Goal: Task Accomplishment & Management: Manage account settings

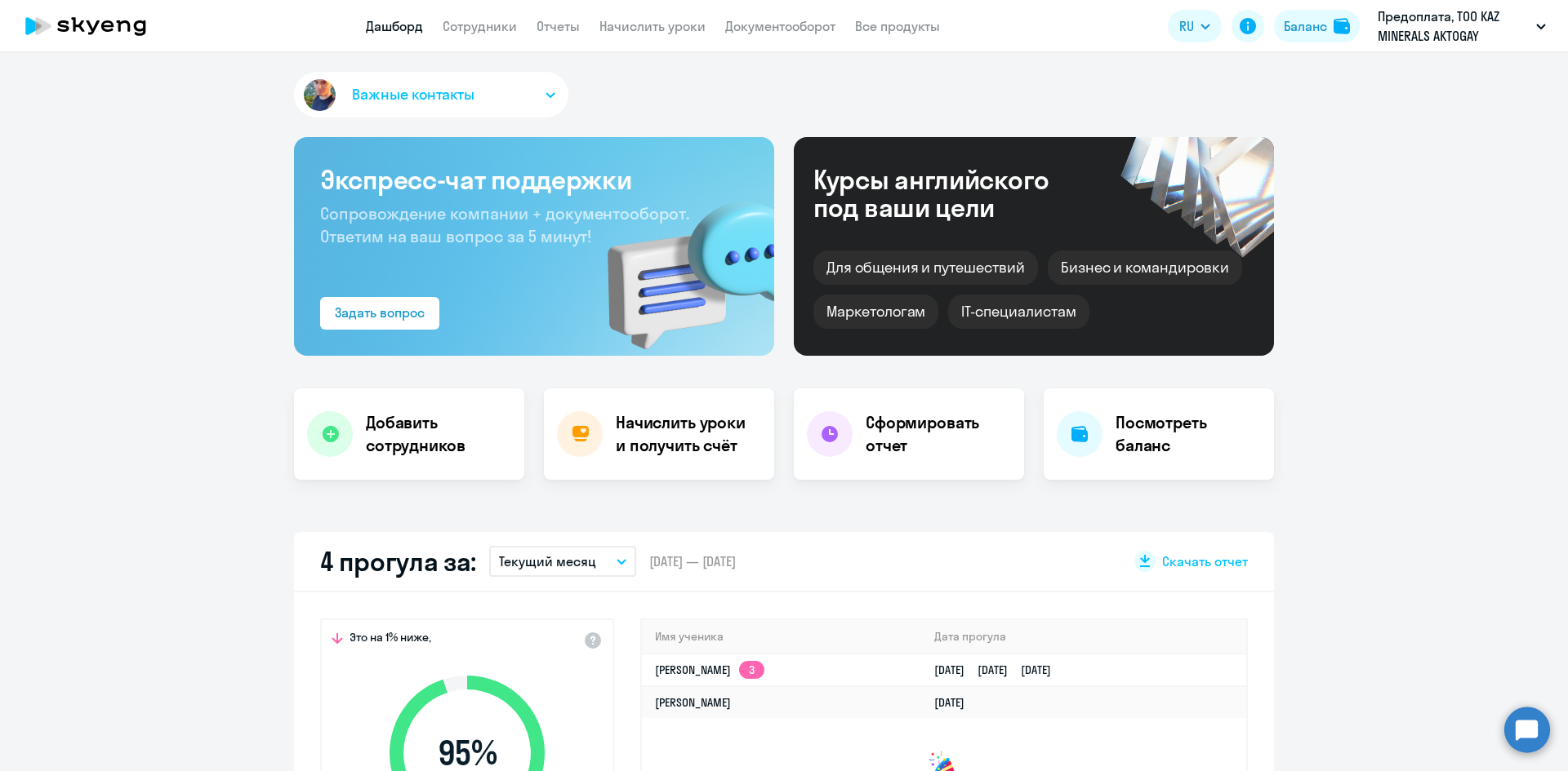
select select "30"
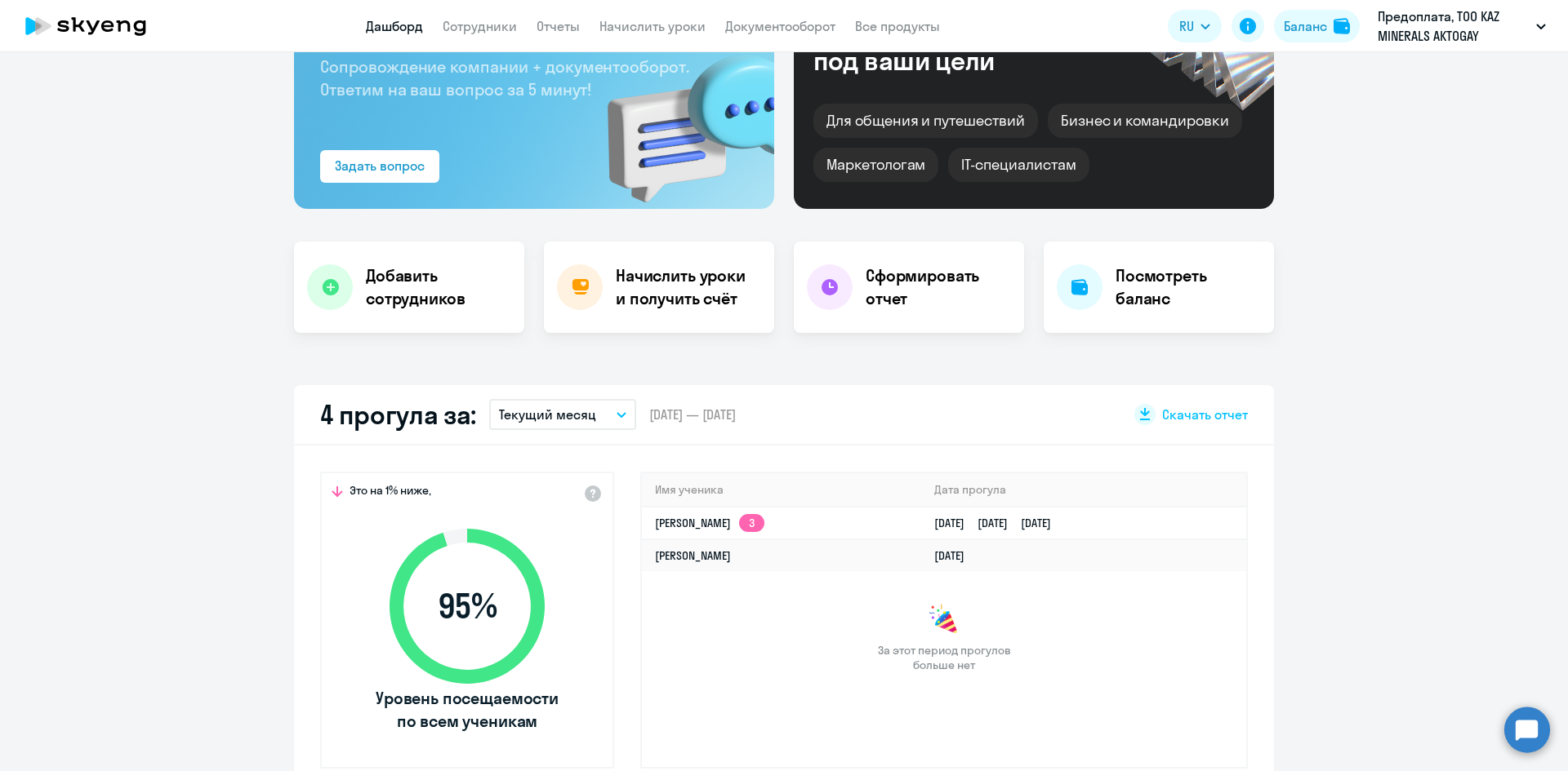
scroll to position [163, 0]
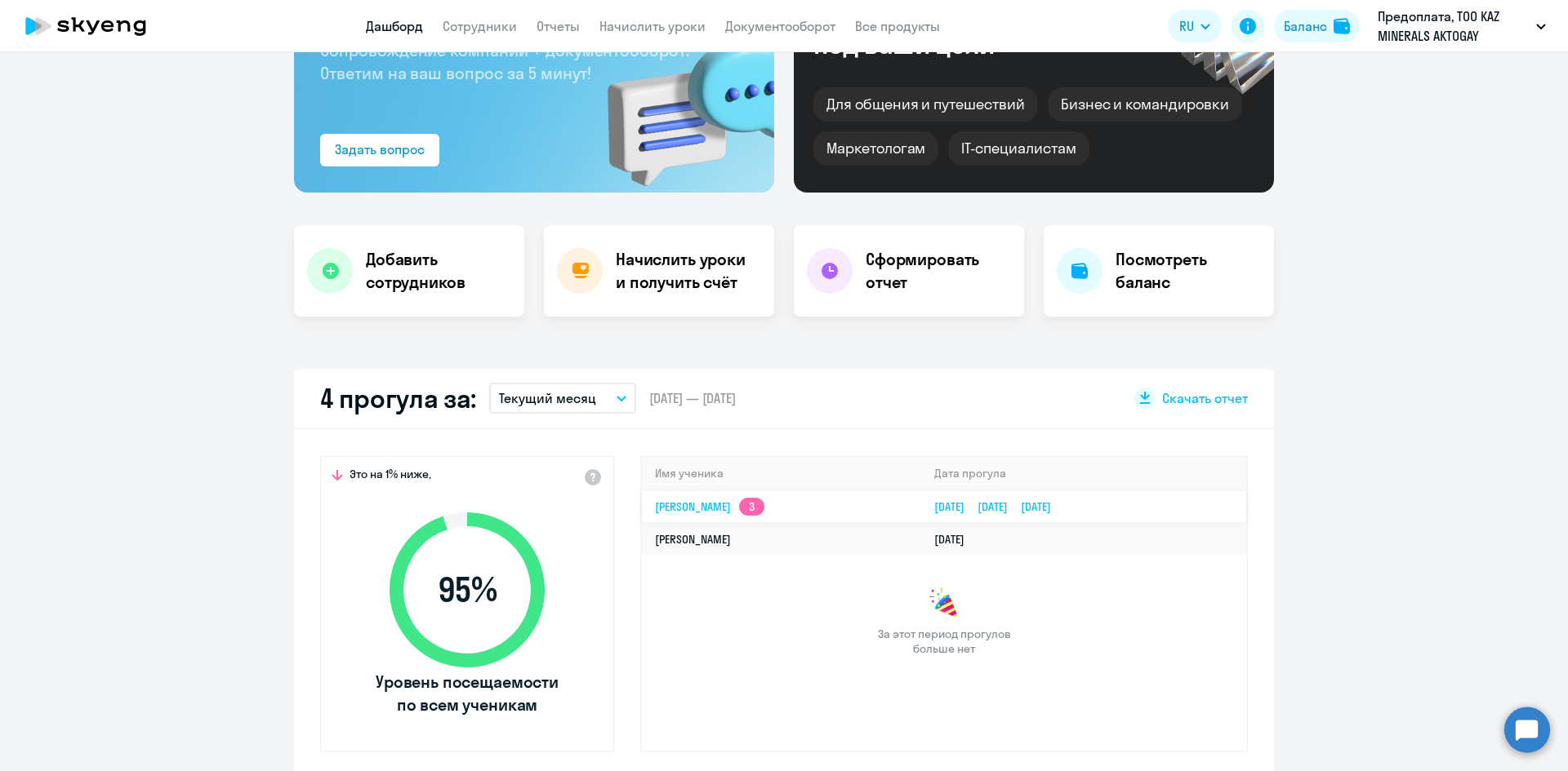
click at [728, 510] on link "[PERSON_NAME] 3" at bounding box center [710, 506] width 110 height 14
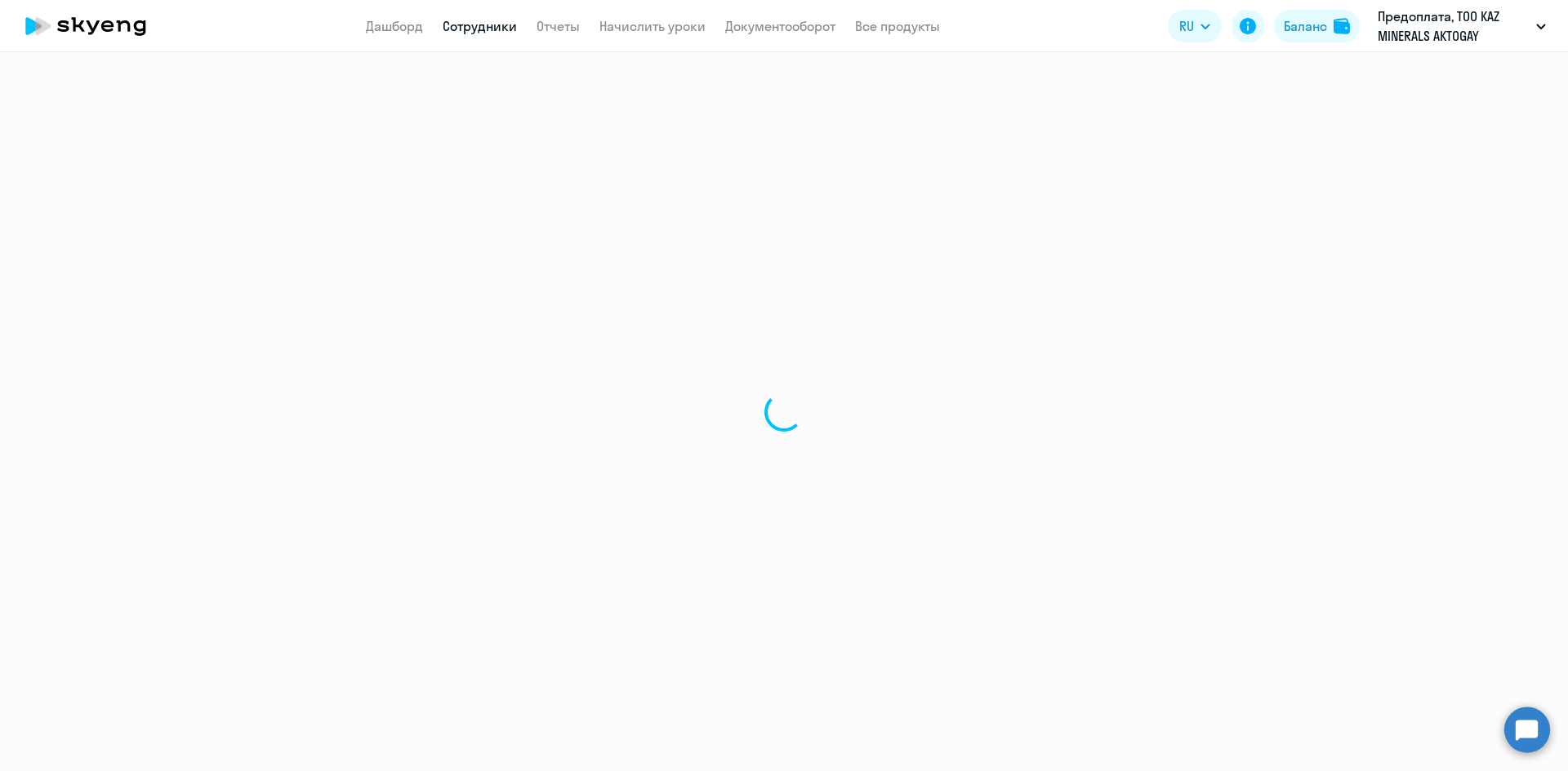
select select "english"
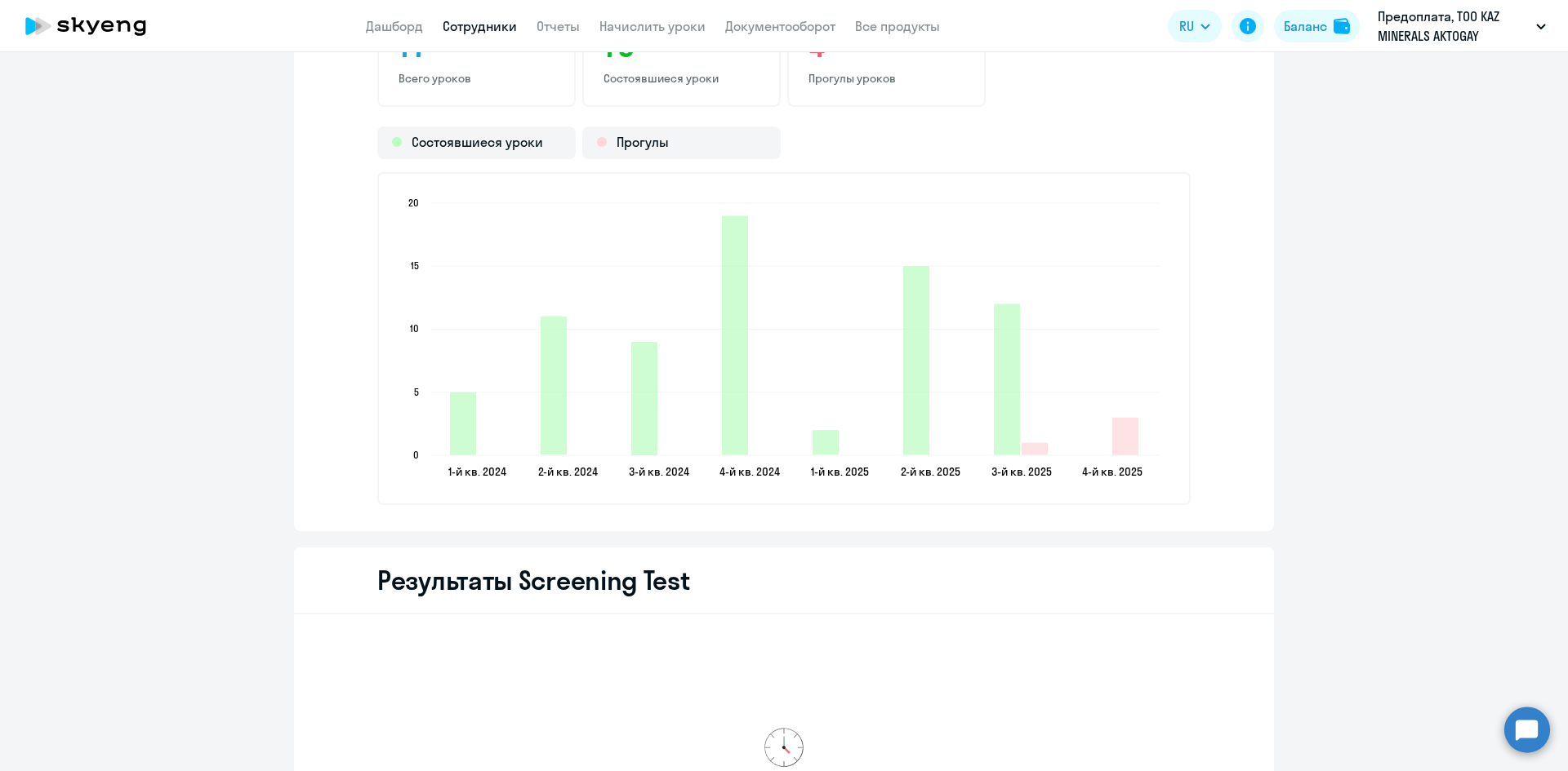
scroll to position [2203, 0]
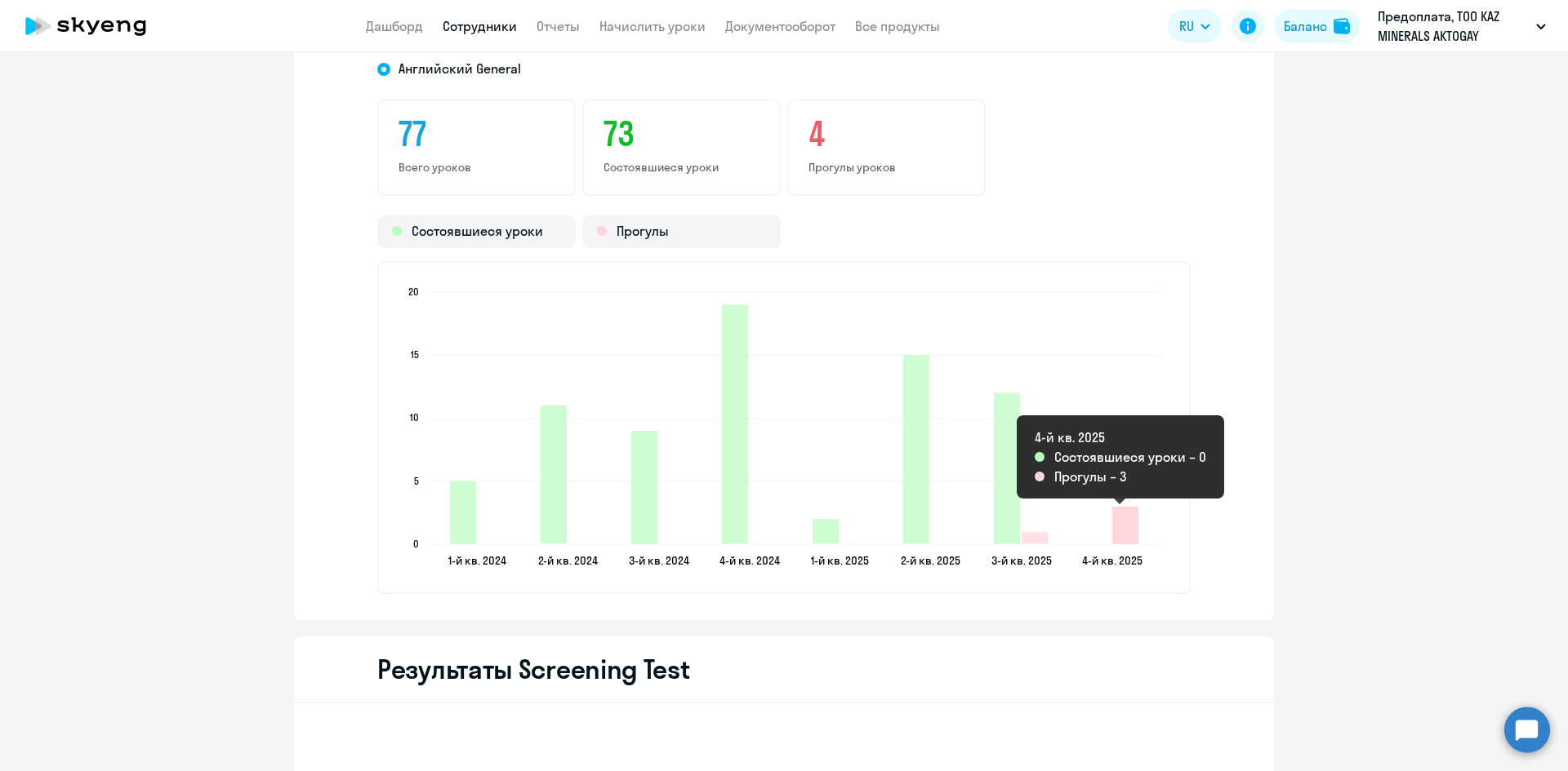
click at [1123, 525] on icon "2025-10-07T19:00:00.000Z Прогулы 3" at bounding box center [1125, 526] width 26 height 38
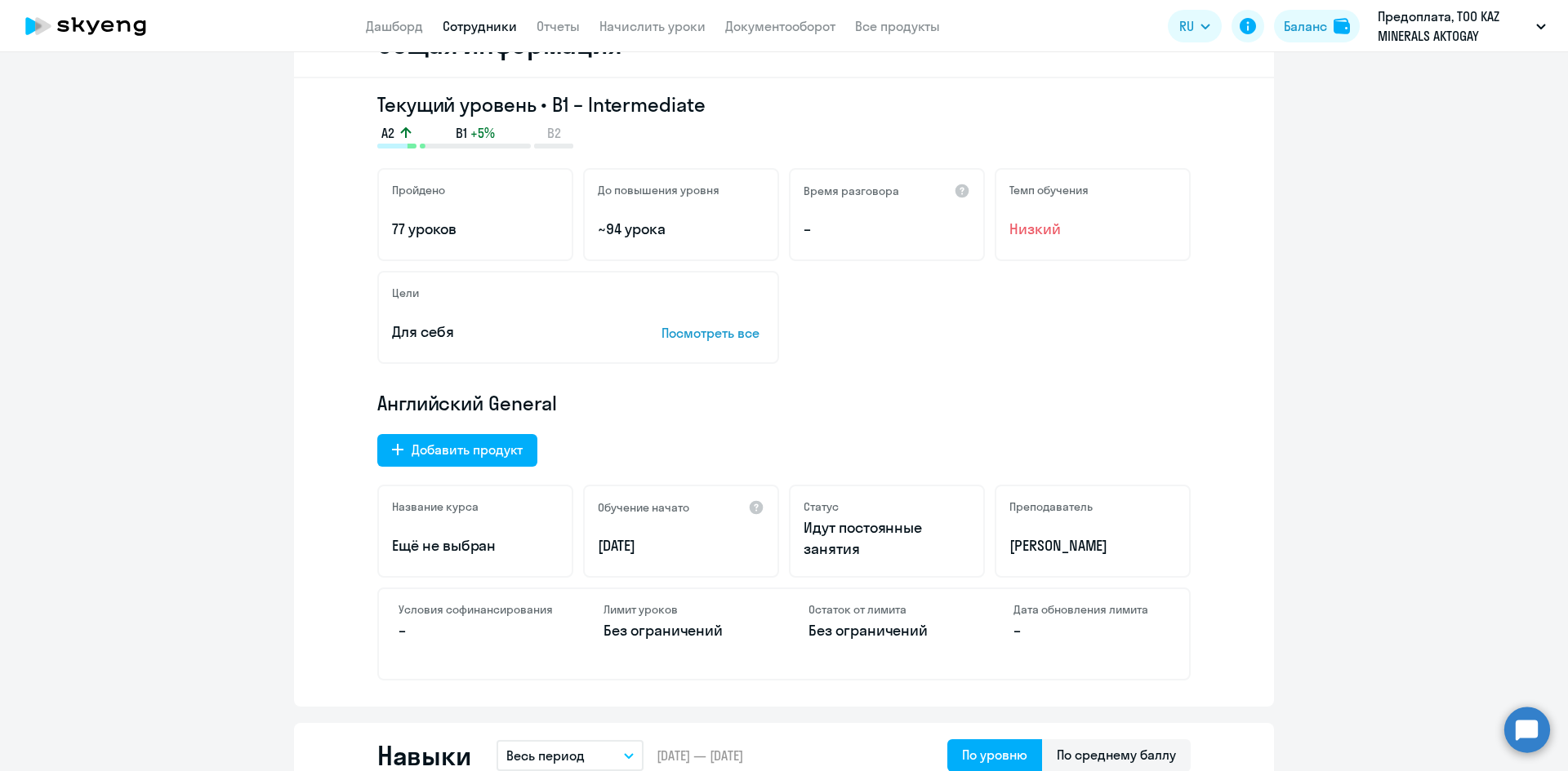
scroll to position [0, 0]
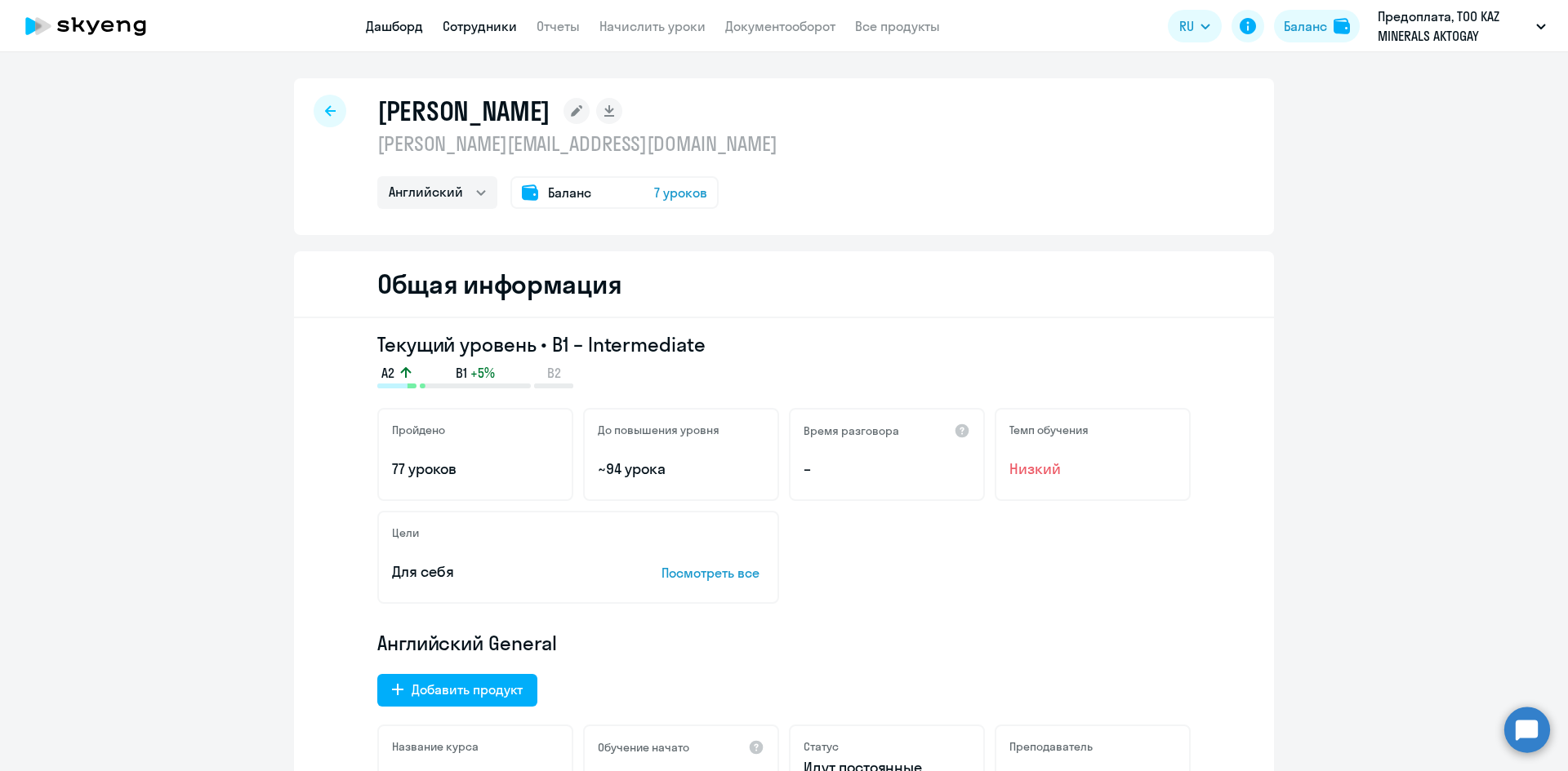
click at [390, 24] on link "Дашборд" at bounding box center [394, 25] width 57 height 16
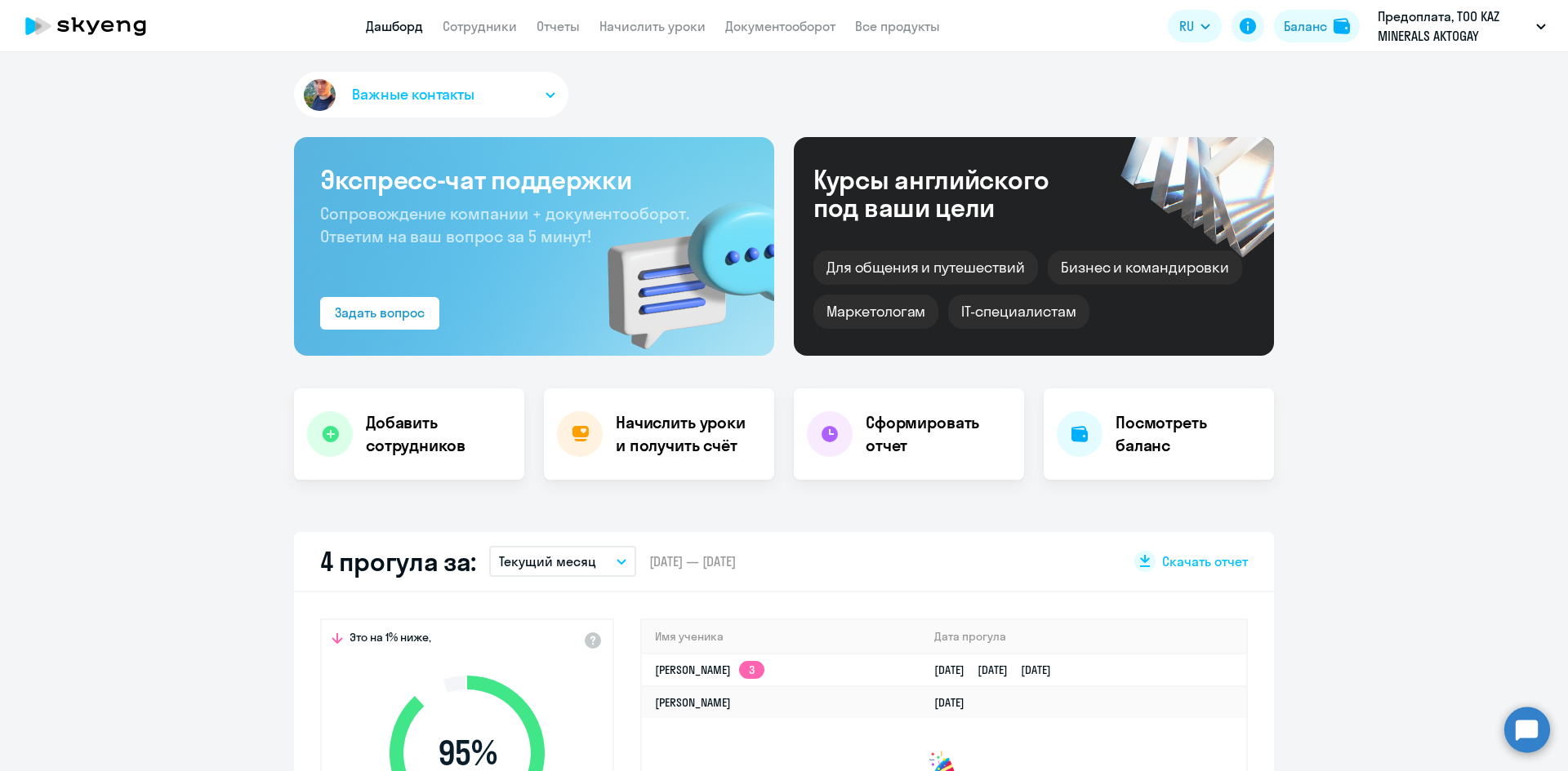
click at [602, 569] on button "Текущий месяц" at bounding box center [563, 561] width 147 height 31
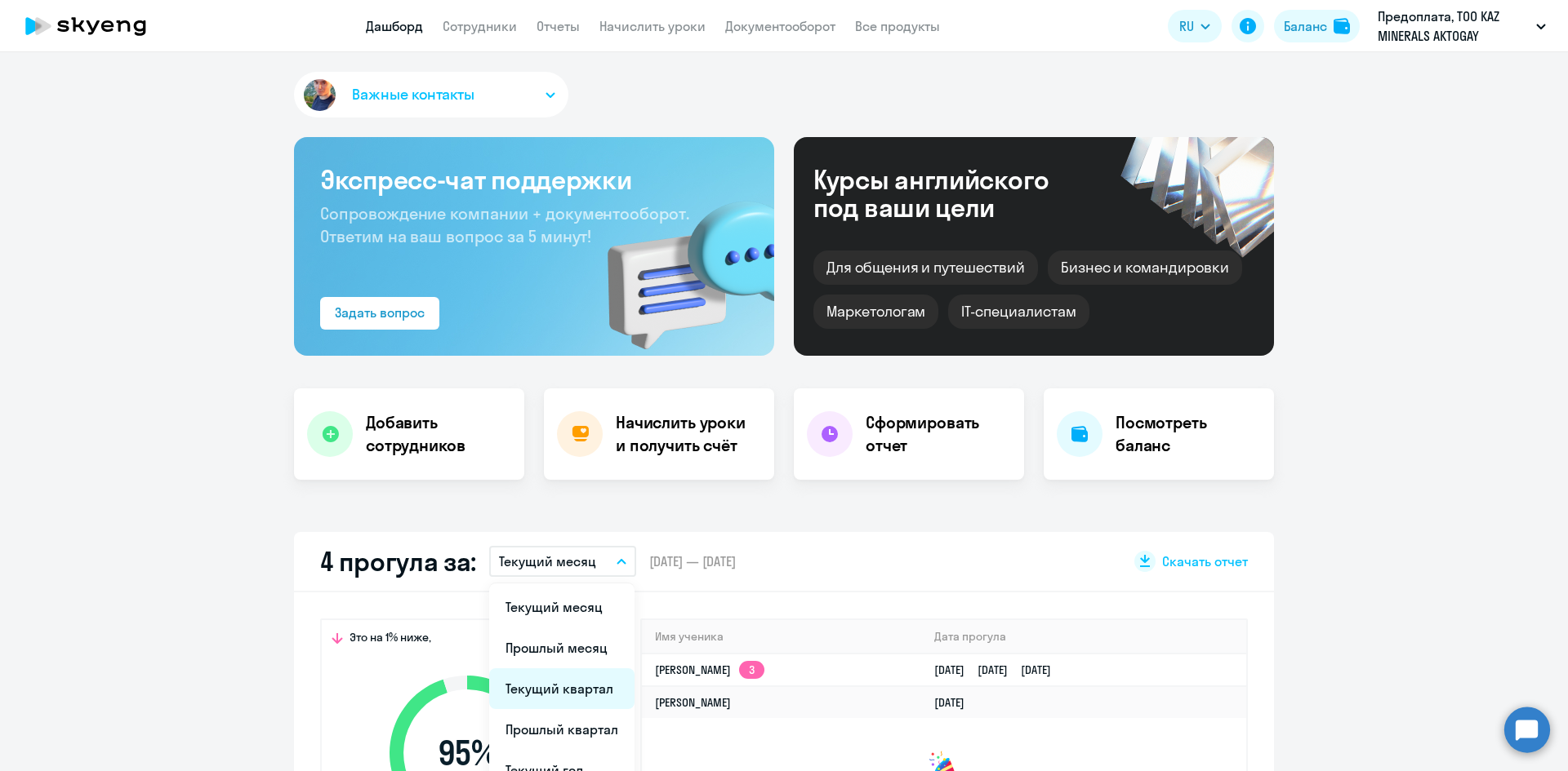
click at [591, 679] on li "Текущий квартал" at bounding box center [562, 688] width 145 height 40
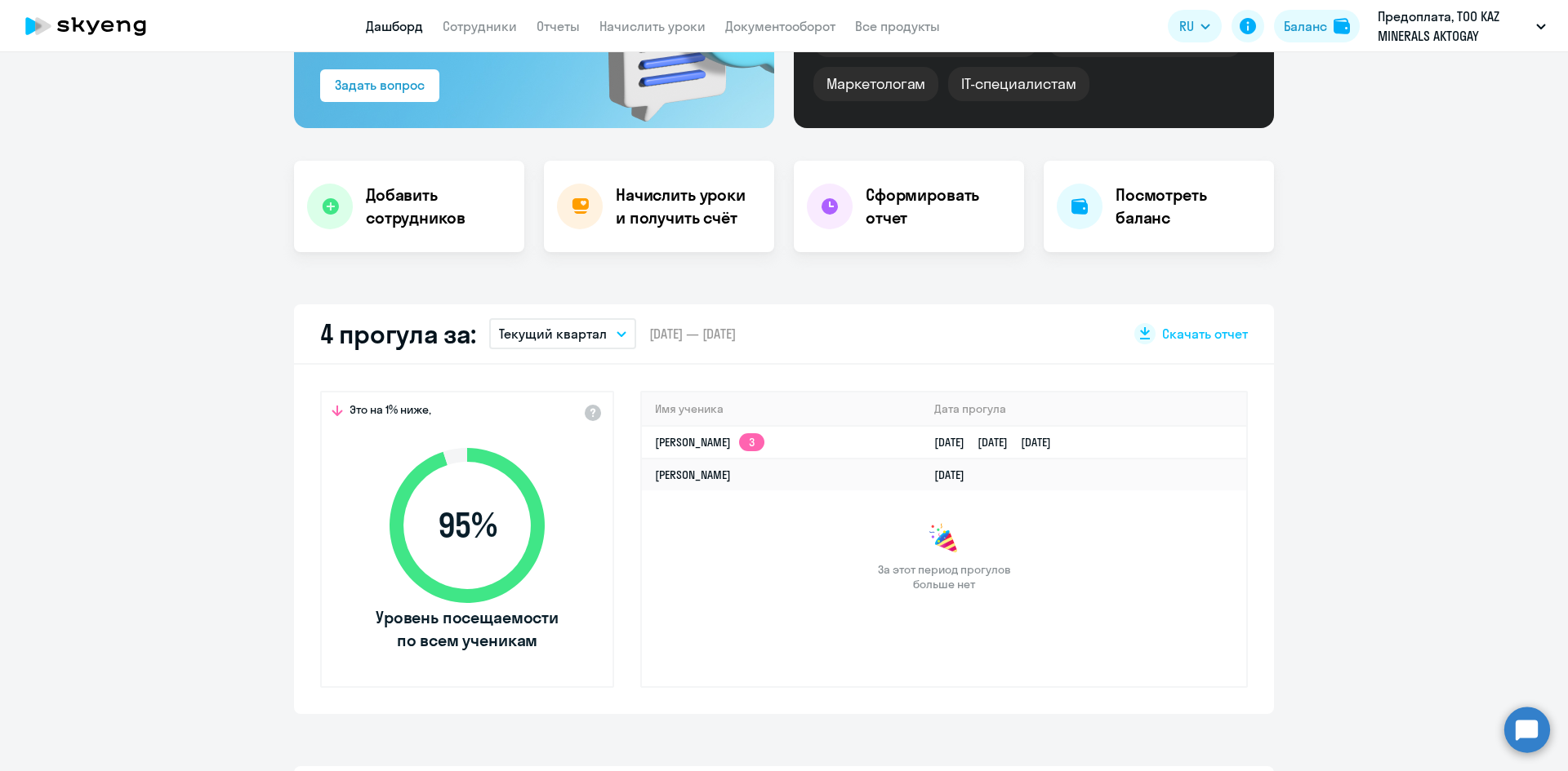
scroll to position [245, 0]
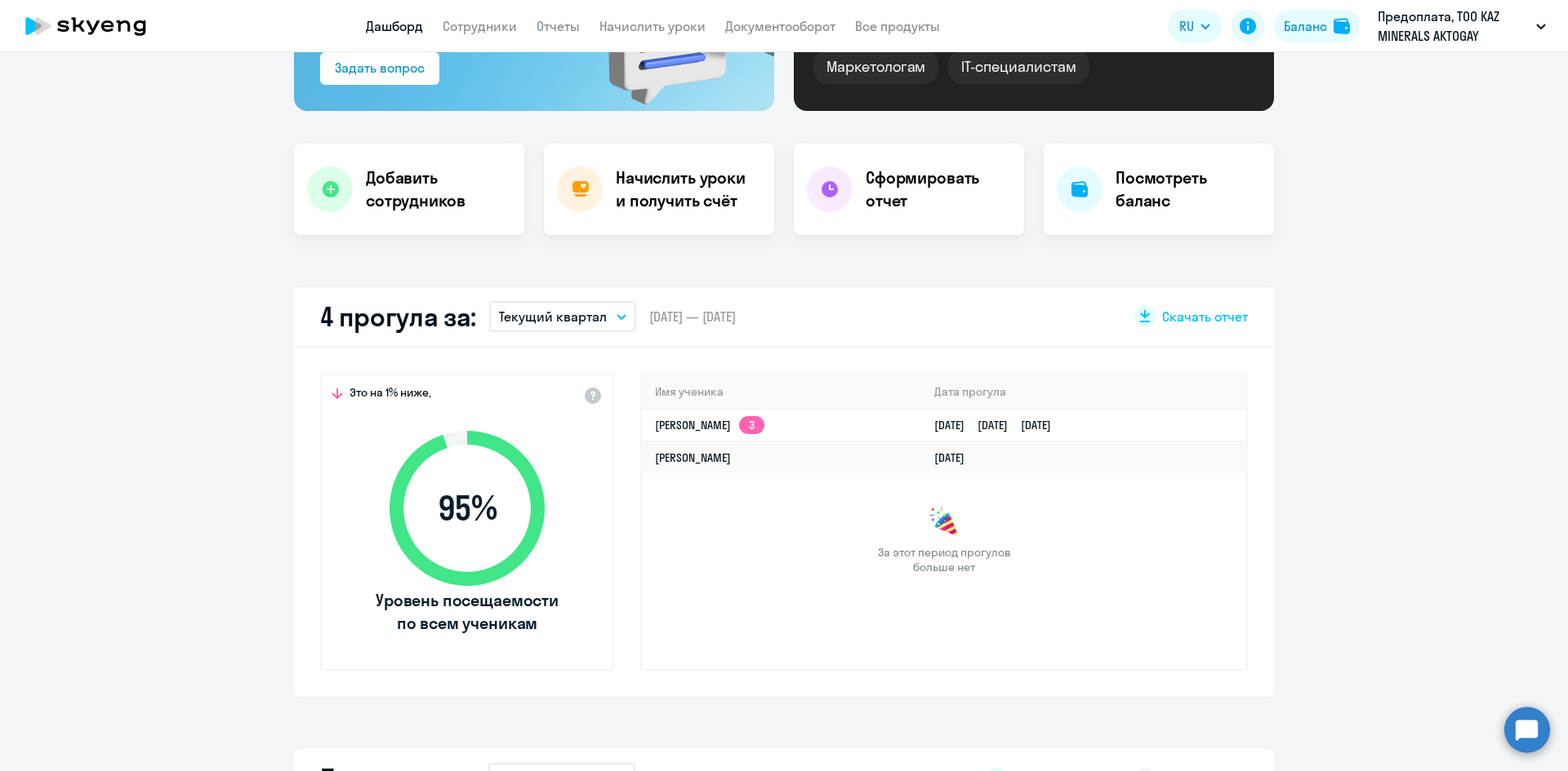
click at [616, 314] on icon "button" at bounding box center [621, 316] width 10 height 6
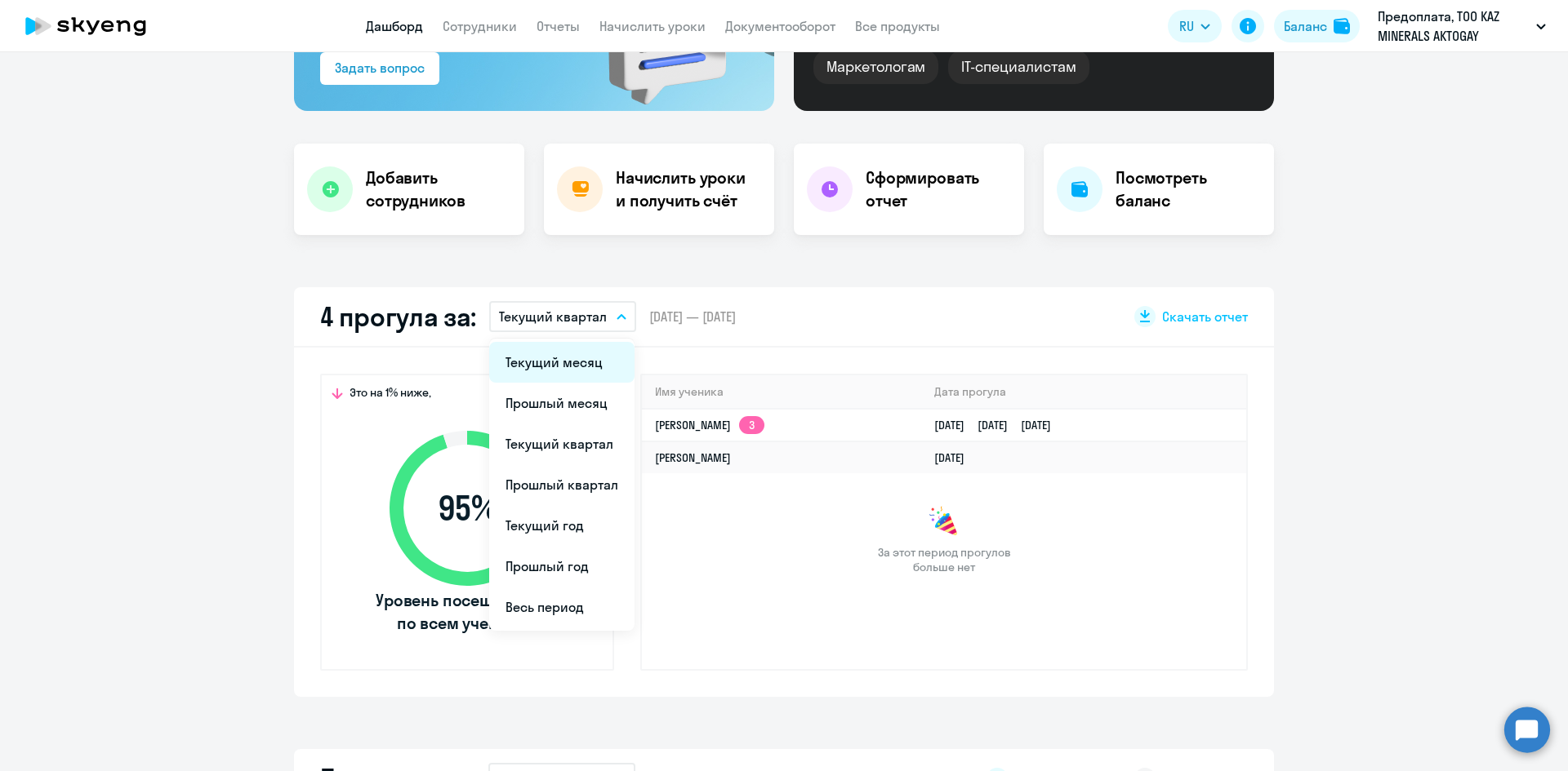
click at [566, 364] on li "Текущий месяц" at bounding box center [562, 362] width 145 height 40
select select "30"
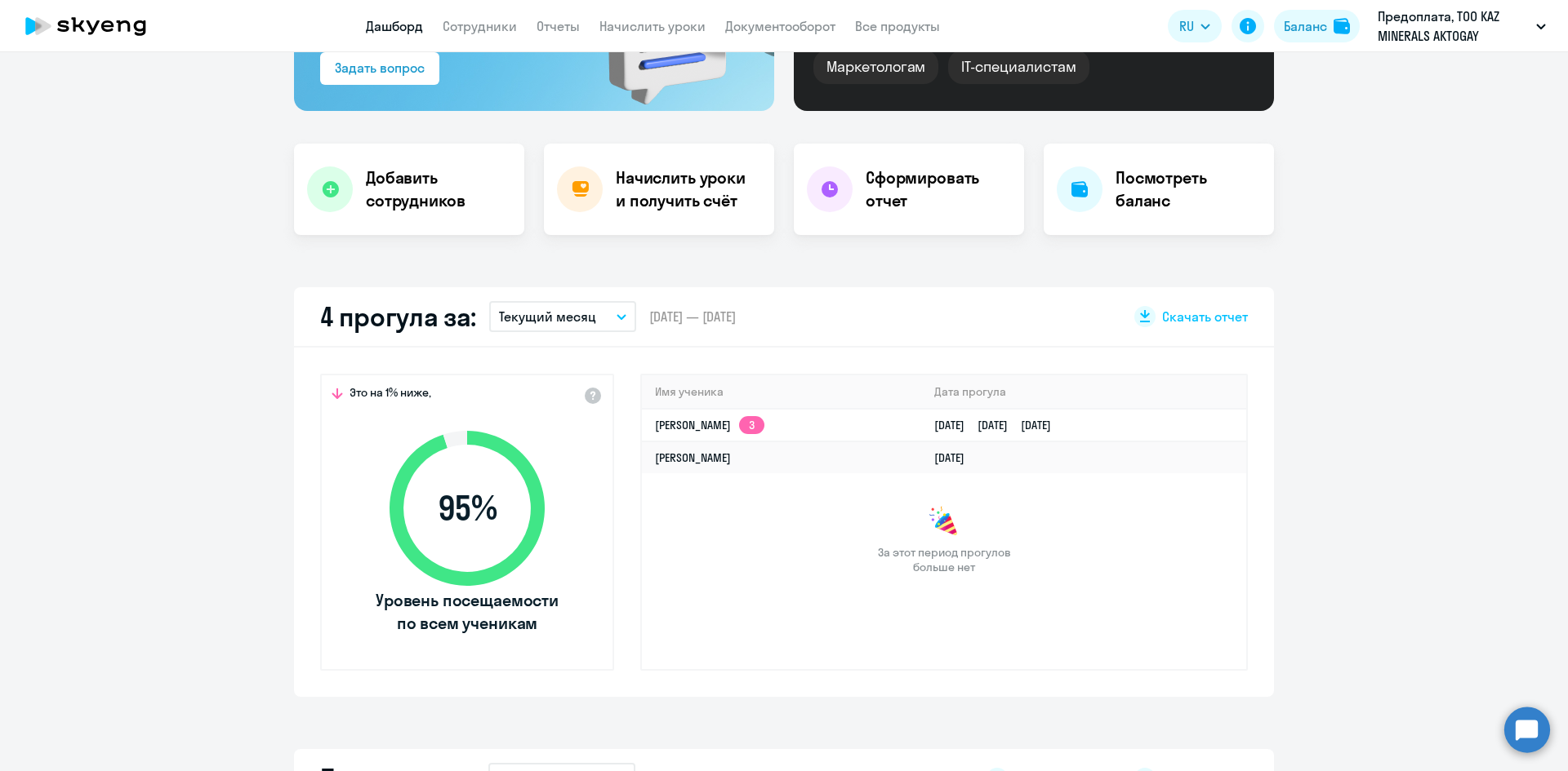
click at [1500, 520] on app-truancy-attendance-dashboard "4 прогула за: Текущий месяц Текущий месяц Прошлый месяц Текущий квартал [GEOGRA…" at bounding box center [784, 493] width 1568 height 410
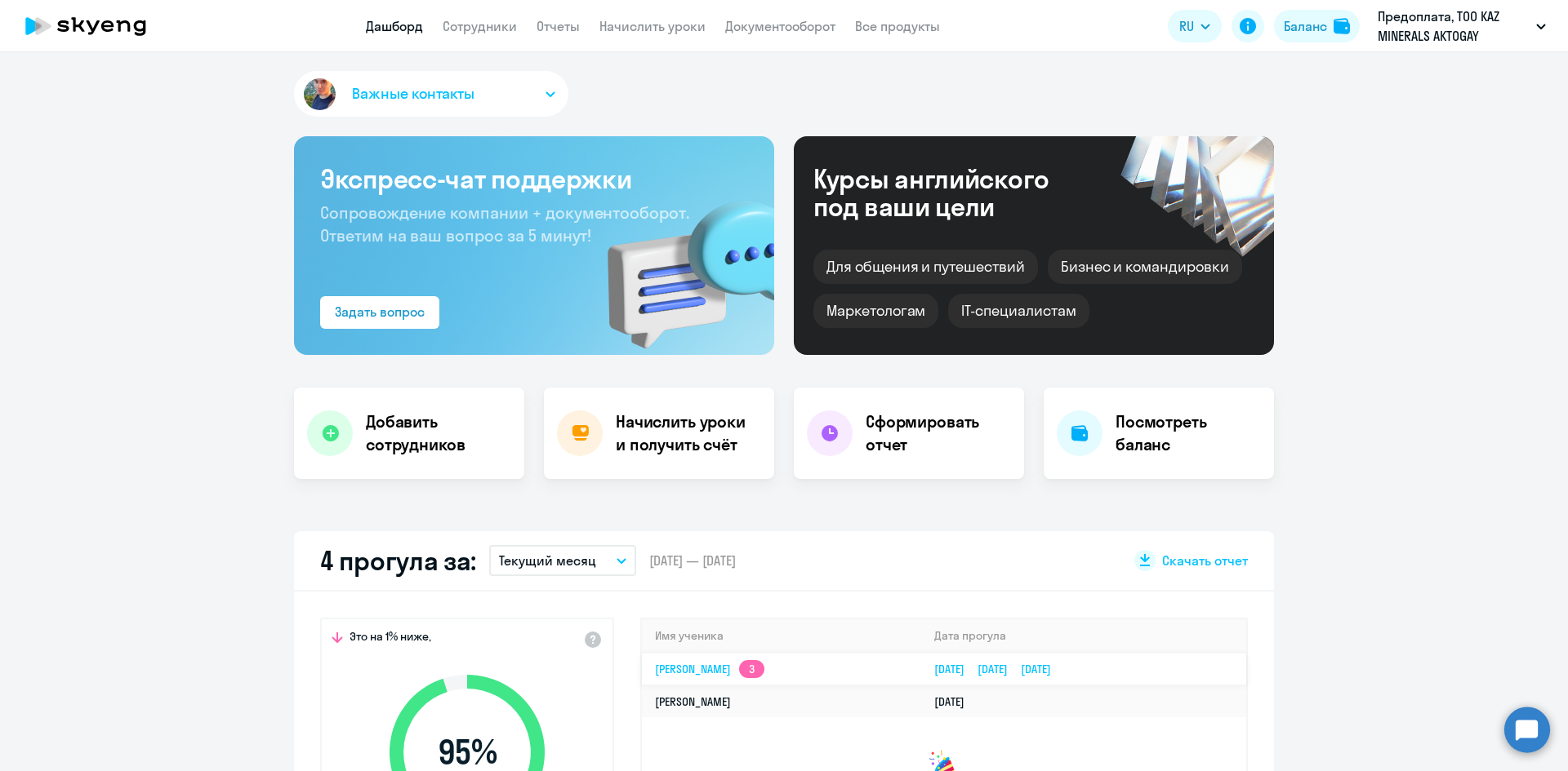
scroll to position [0, 0]
click at [471, 35] on app-menu-item-link "Сотрудники" at bounding box center [479, 26] width 74 height 20
click at [474, 31] on link "Сотрудники" at bounding box center [479, 25] width 74 height 16
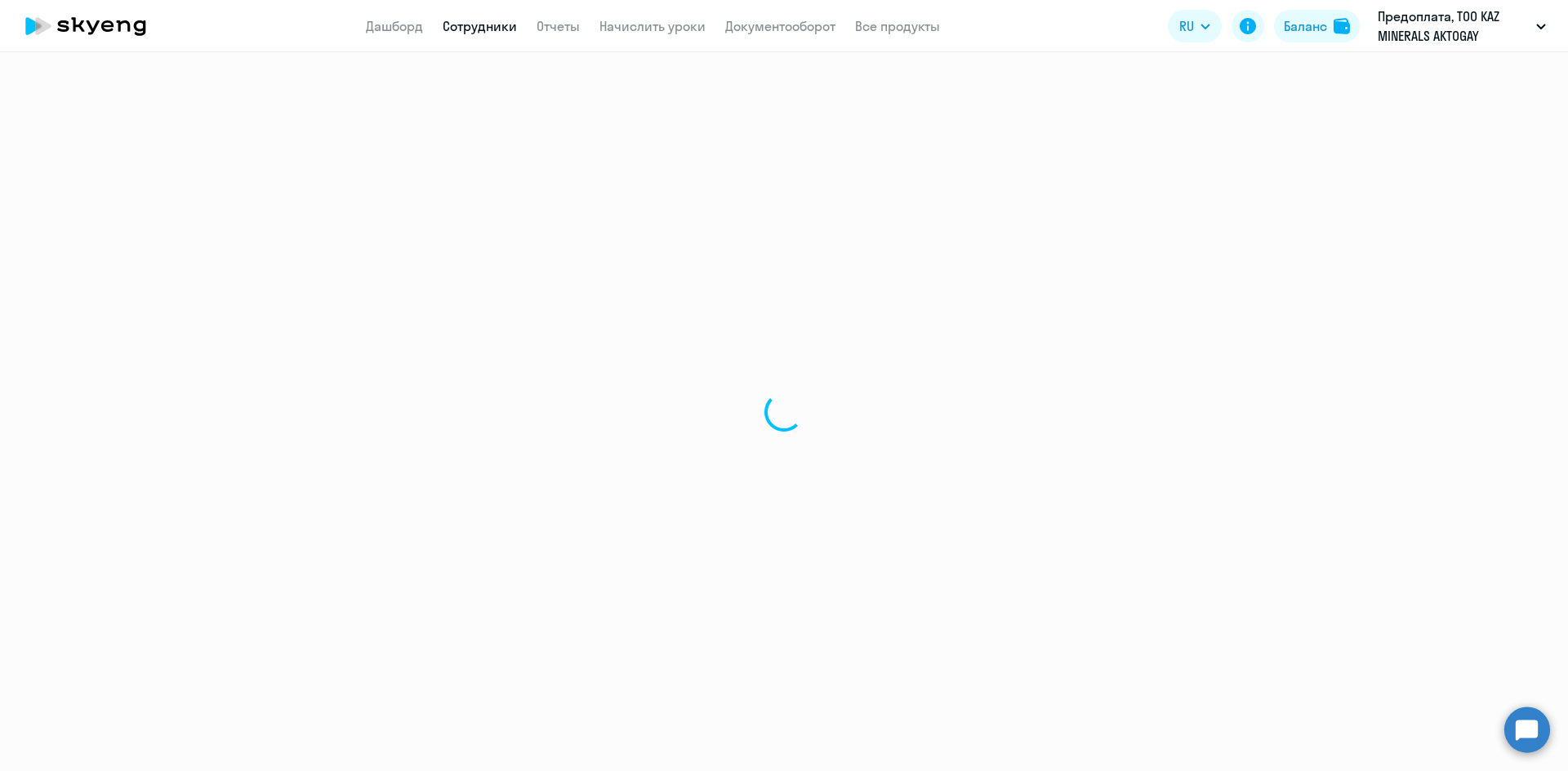
select select "30"
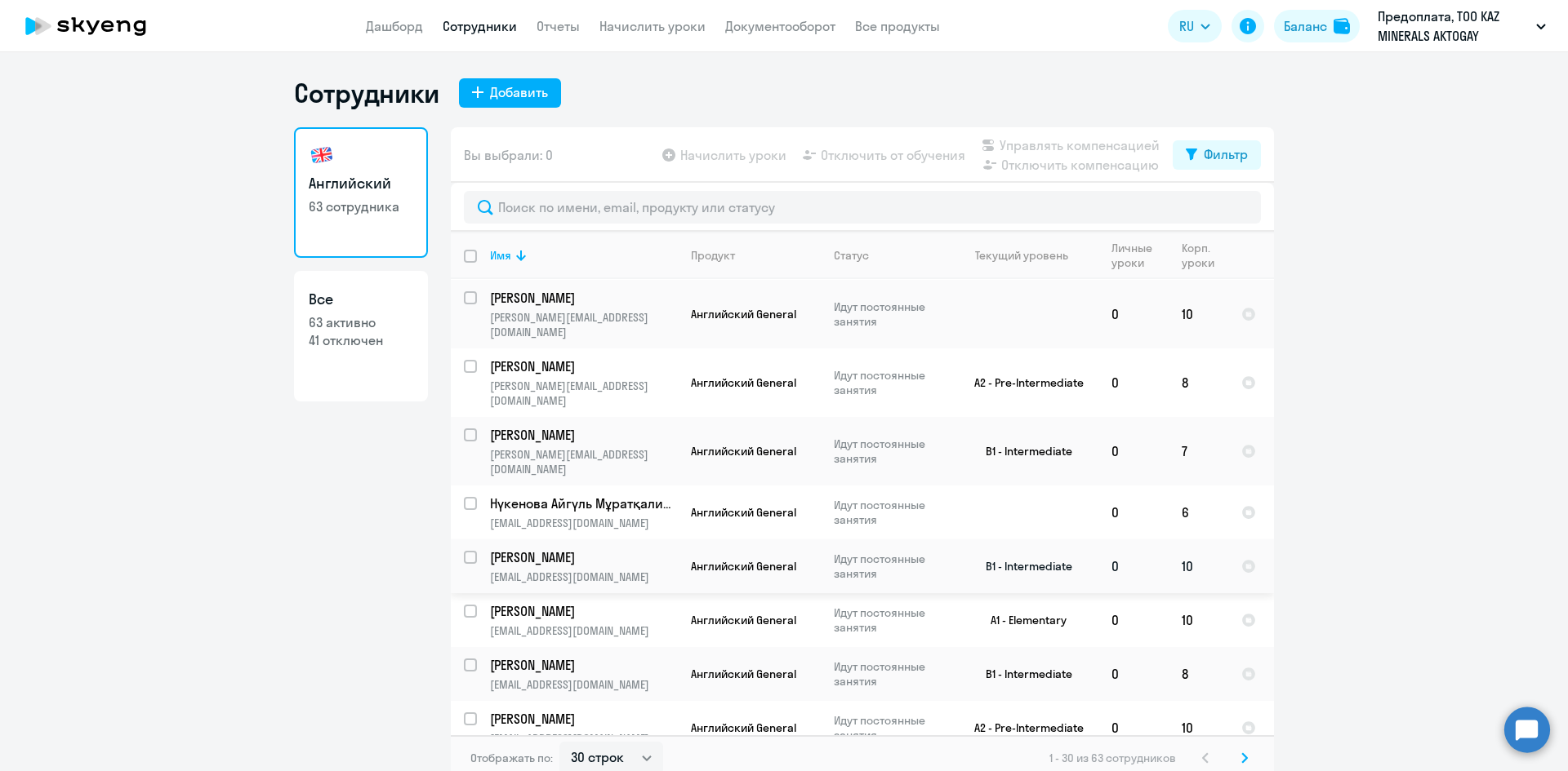
scroll to position [653, 0]
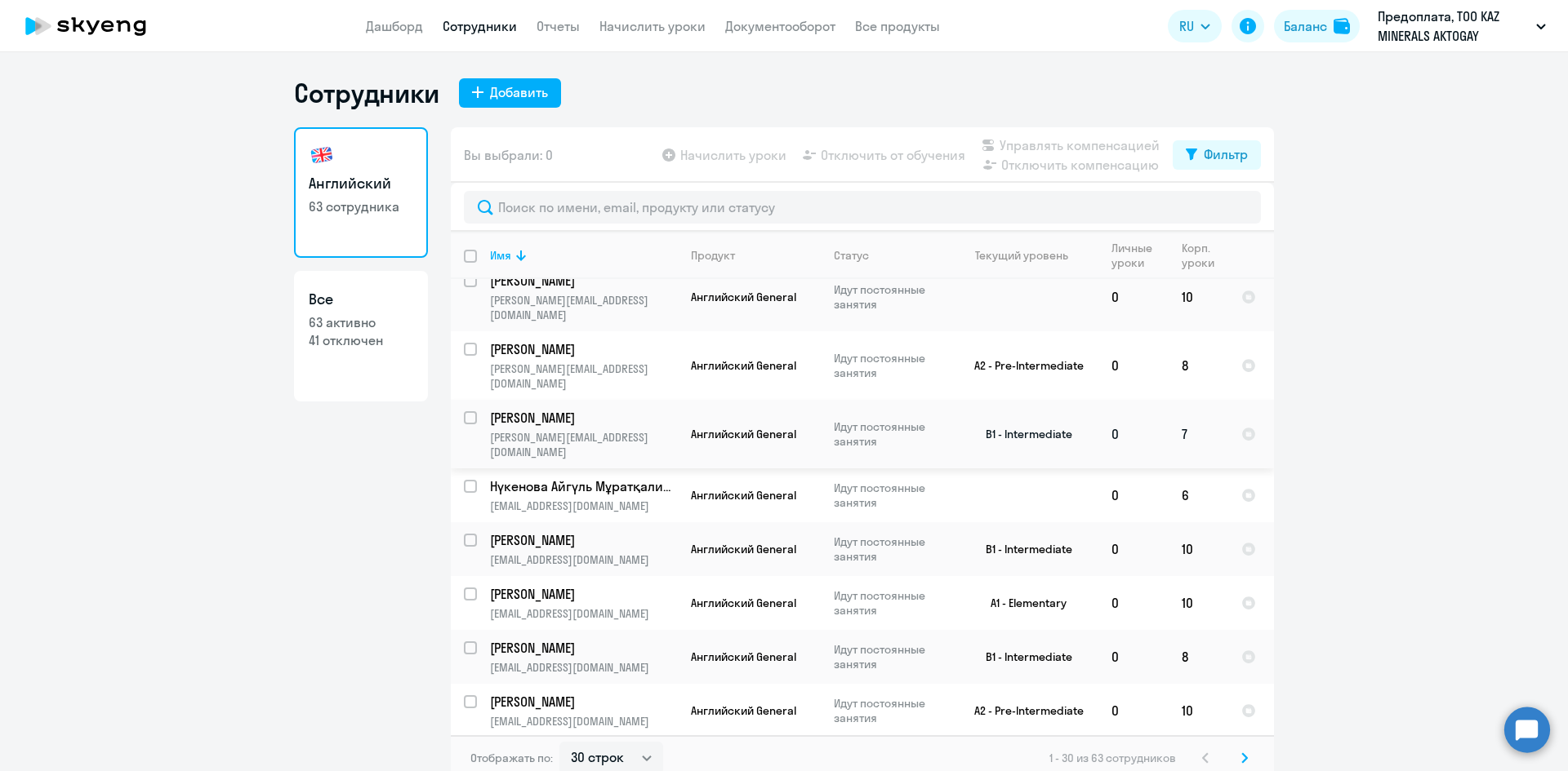
click at [464, 412] on input "select row 37287947" at bounding box center [480, 428] width 33 height 33
checkbox input "true"
click at [866, 159] on span "Отключить от обучения" at bounding box center [892, 154] width 144 height 19
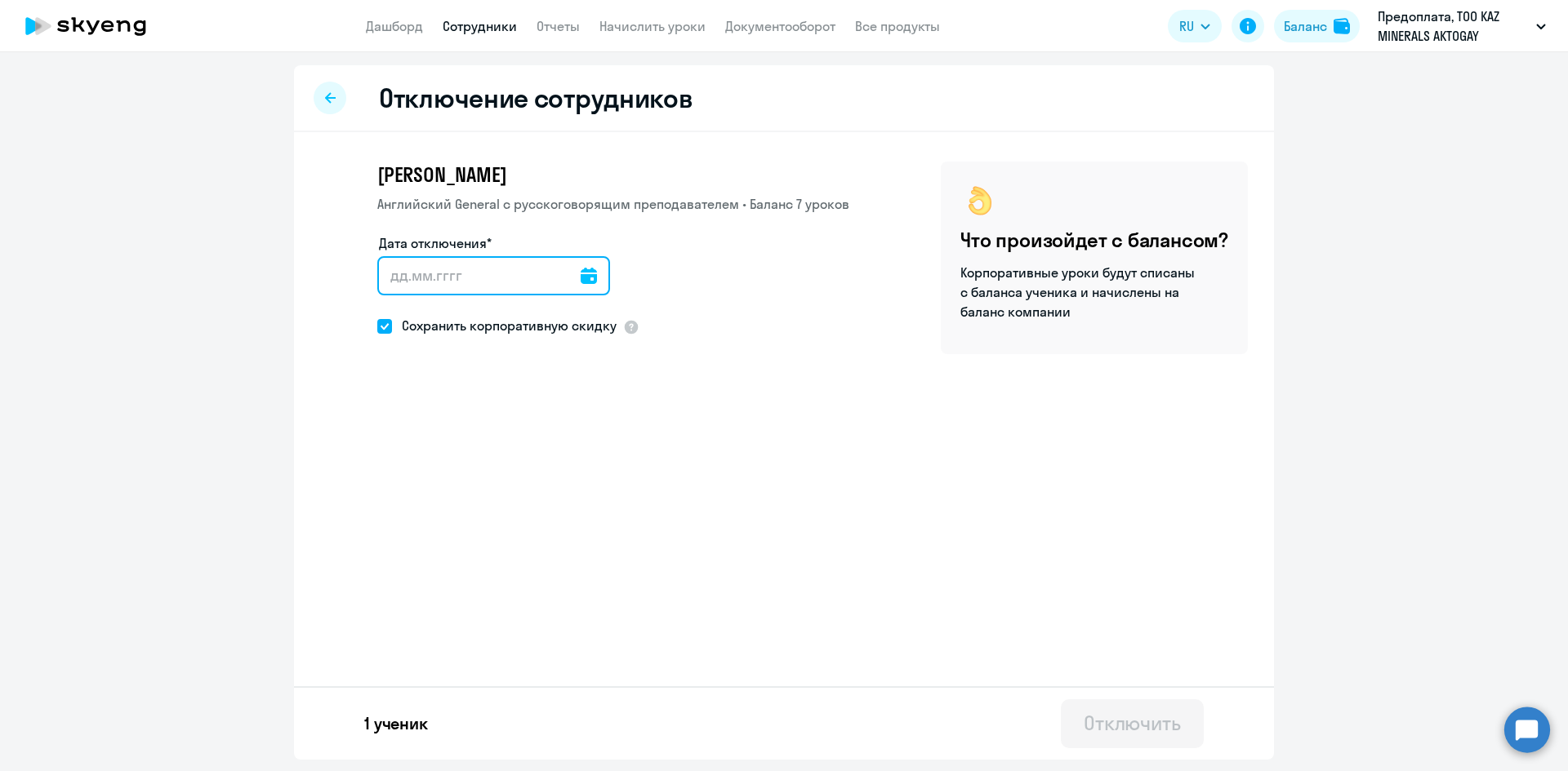
click at [463, 284] on input "Дата отключения*" at bounding box center [494, 276] width 233 height 39
click at [594, 278] on input "Дата отключения*" at bounding box center [494, 276] width 233 height 39
click at [585, 272] on icon at bounding box center [588, 275] width 16 height 16
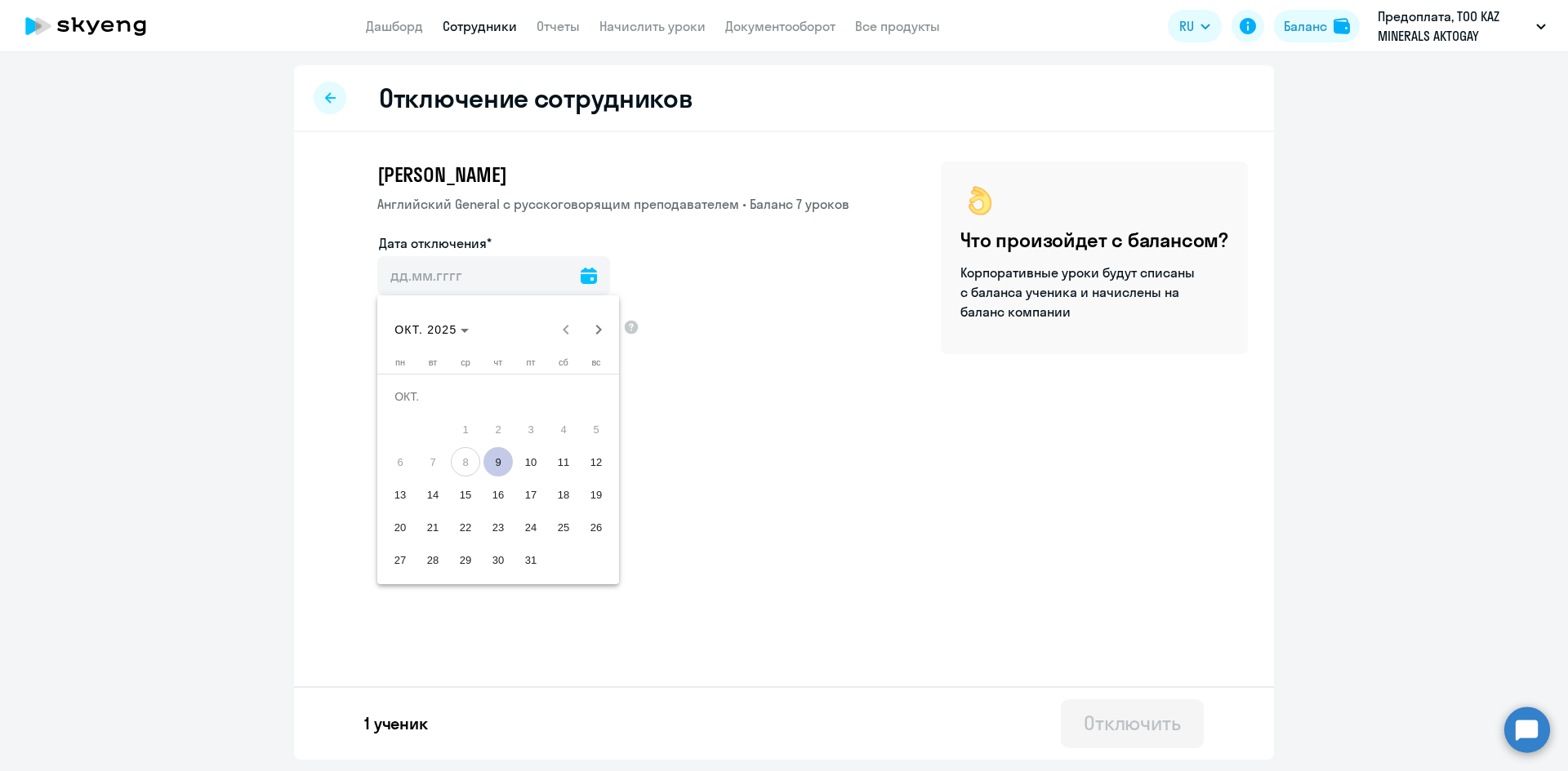
click at [502, 462] on span "9" at bounding box center [498, 461] width 30 height 30
type input "[DATE]"
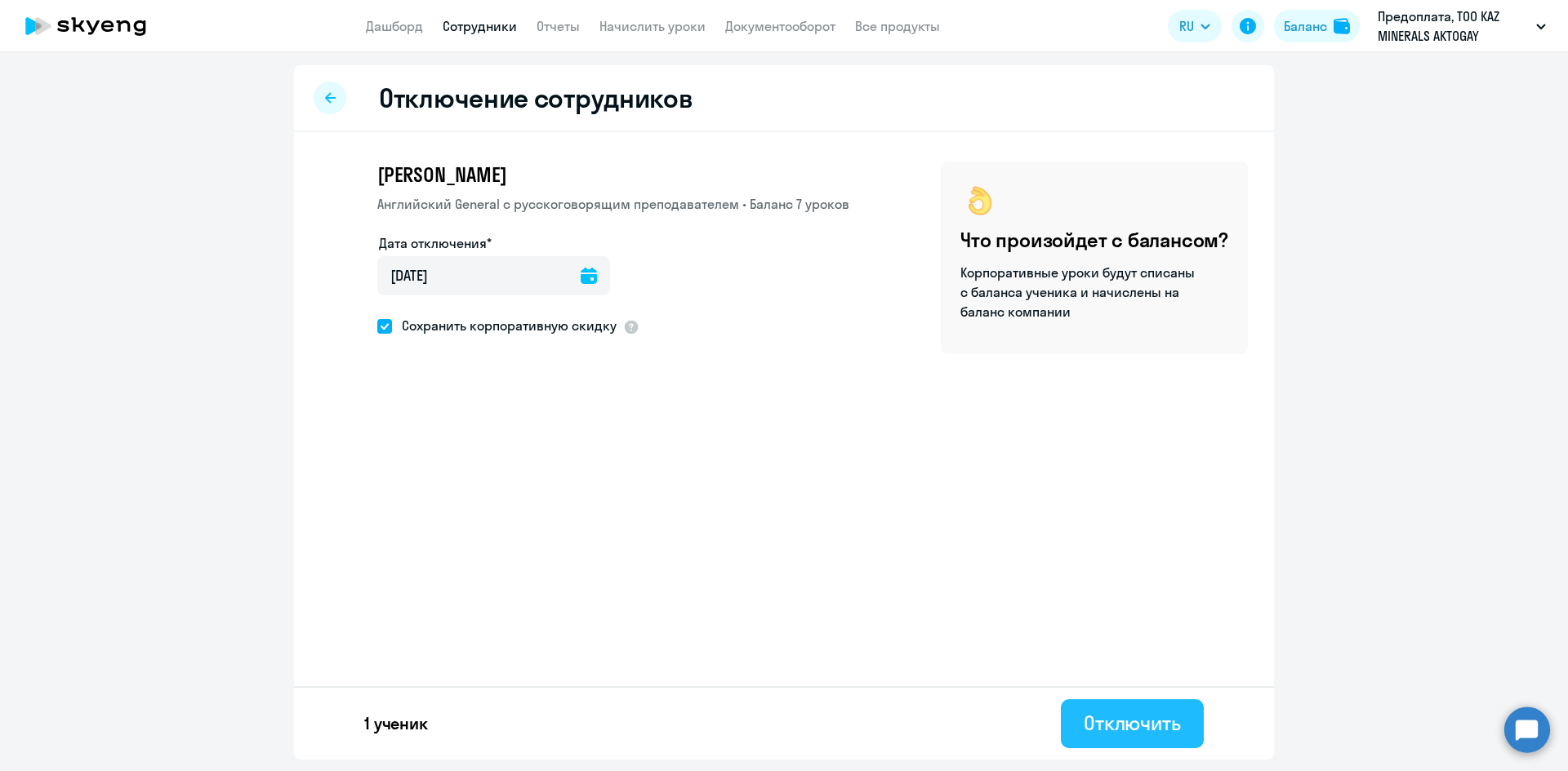
click at [1100, 720] on div "Отключить" at bounding box center [1132, 723] width 97 height 26
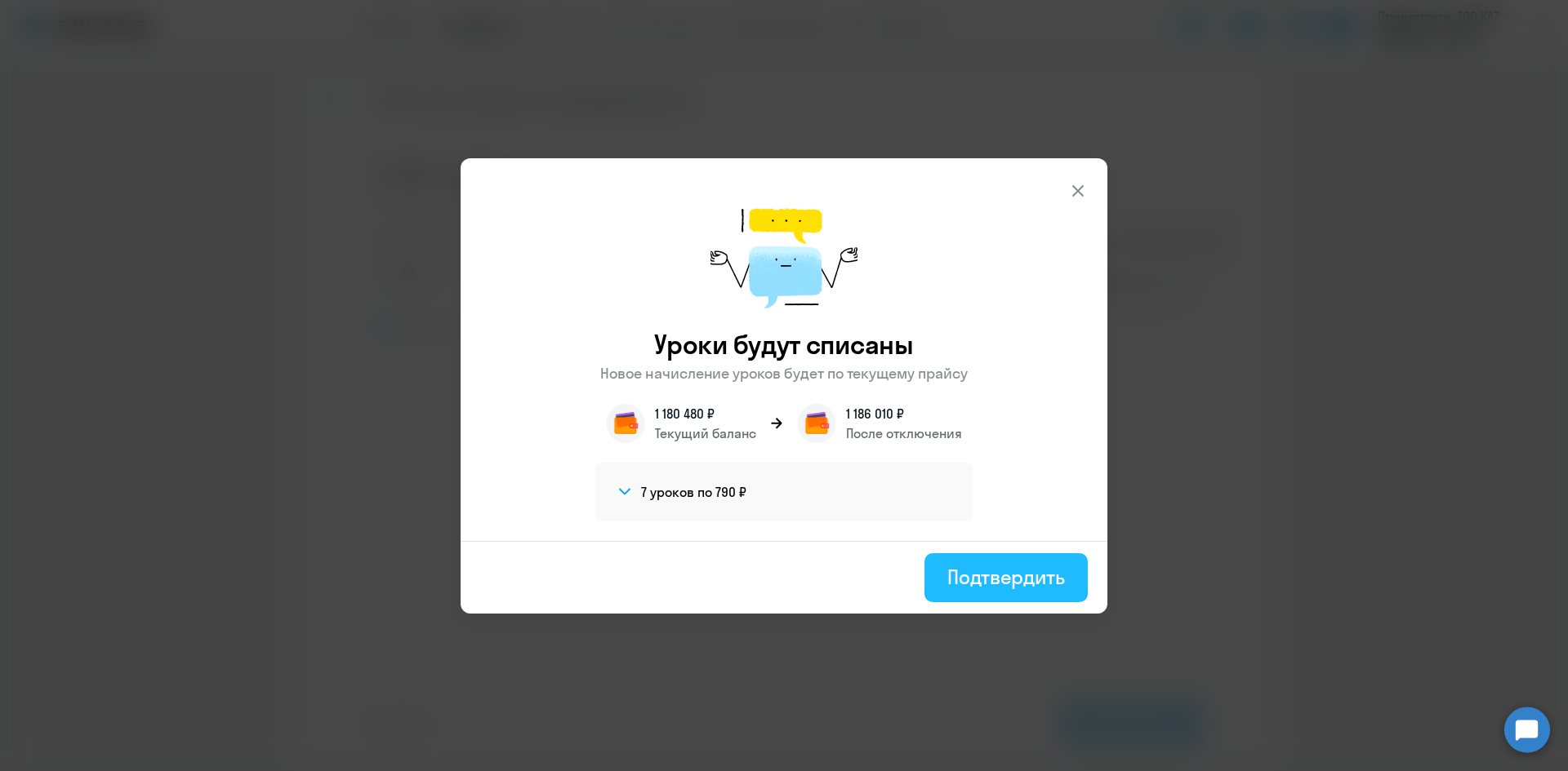
click at [1032, 576] on div "Подтвердить" at bounding box center [1005, 577] width 117 height 26
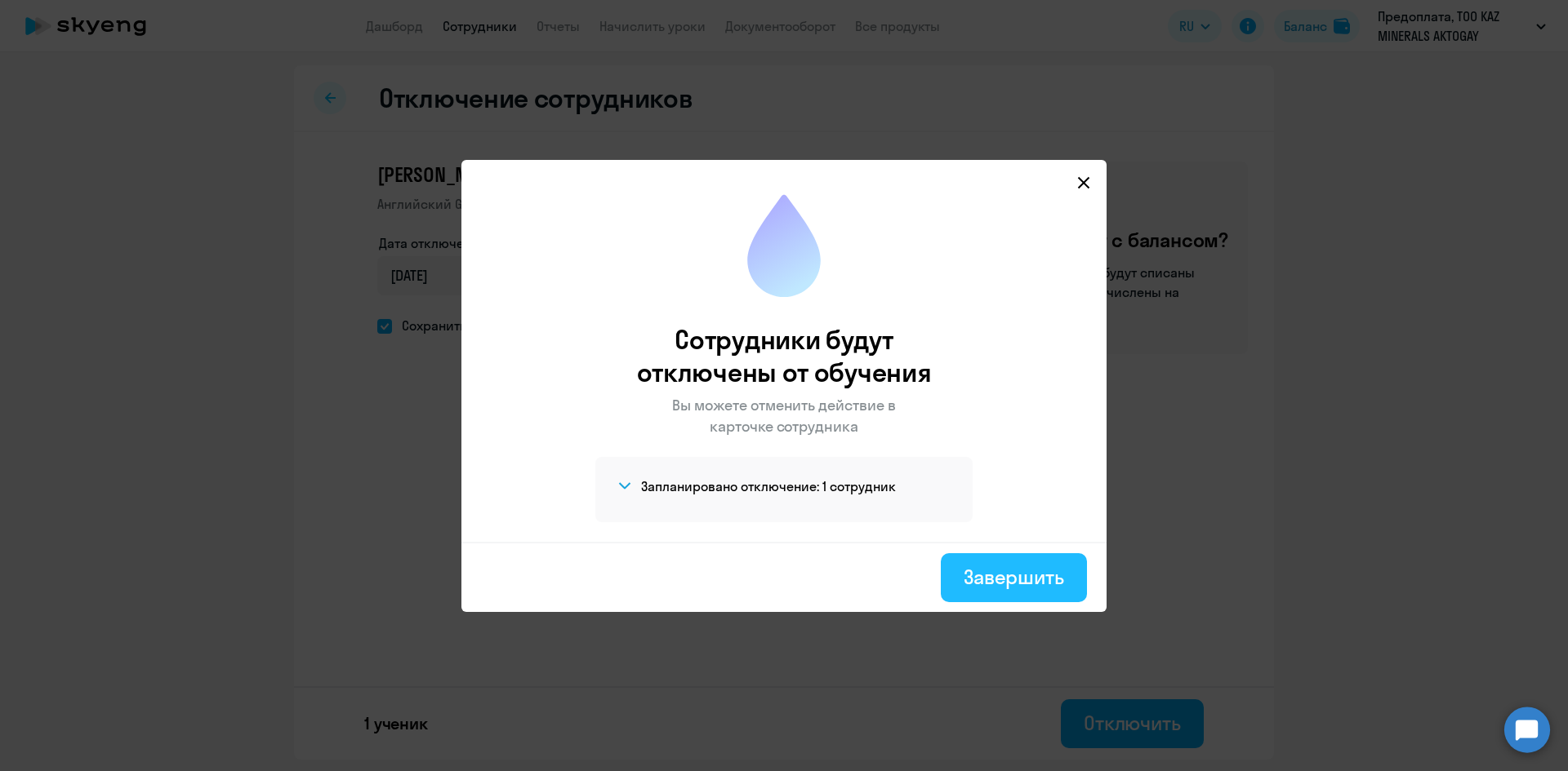
click at [1018, 585] on div "Завершить" at bounding box center [1014, 577] width 100 height 26
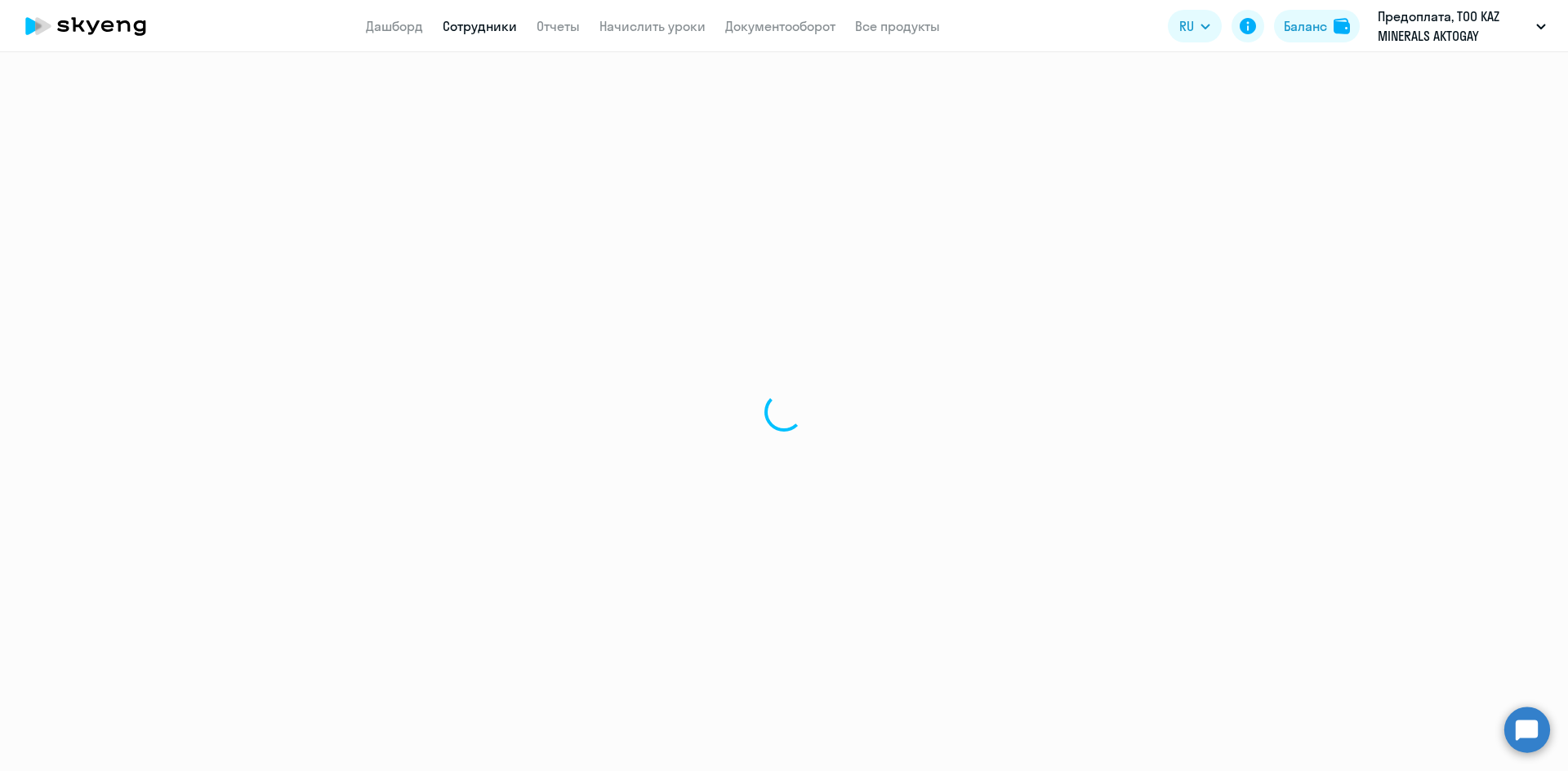
select select "30"
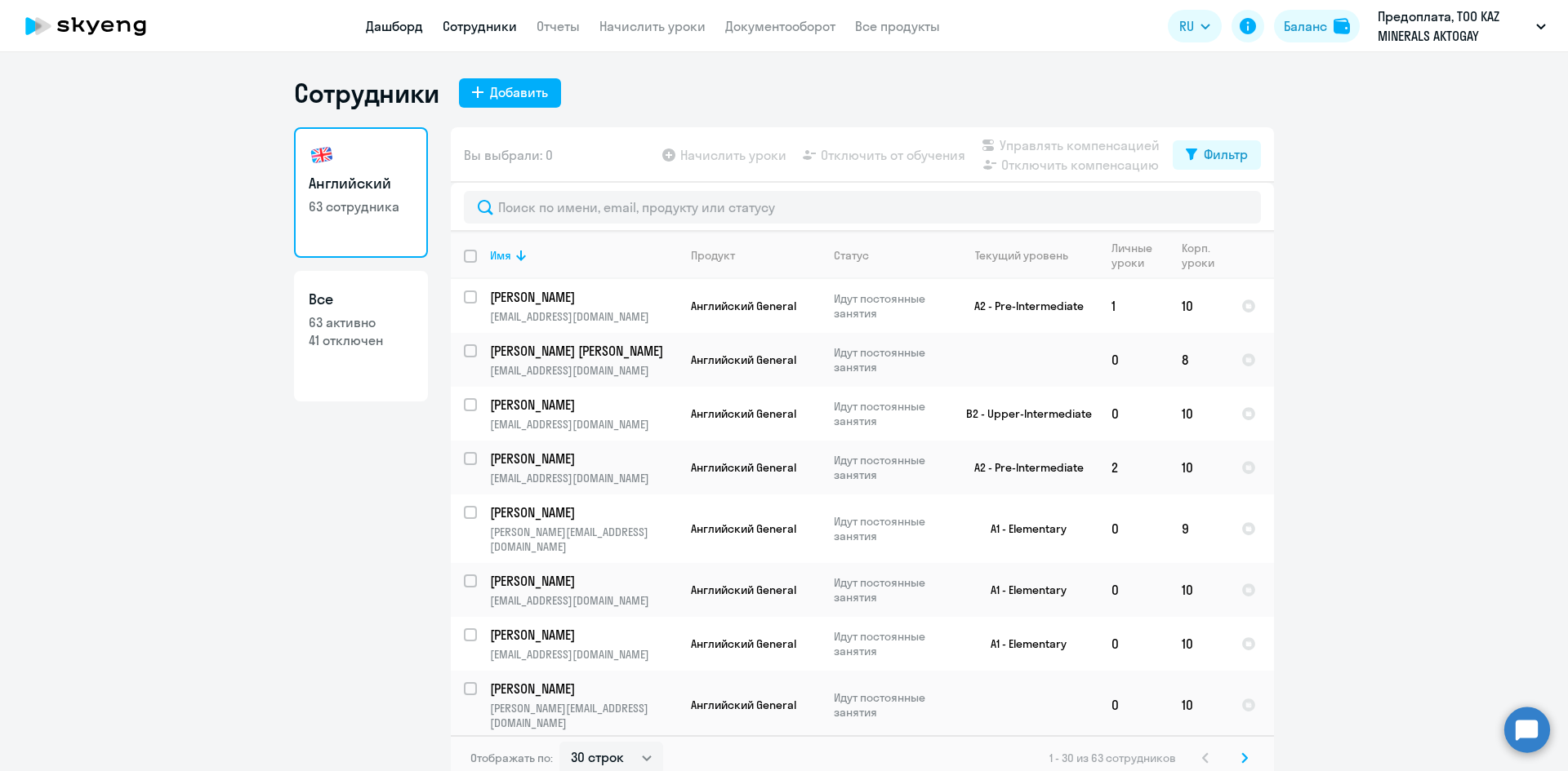
click at [378, 30] on link "Дашборд" at bounding box center [394, 25] width 57 height 16
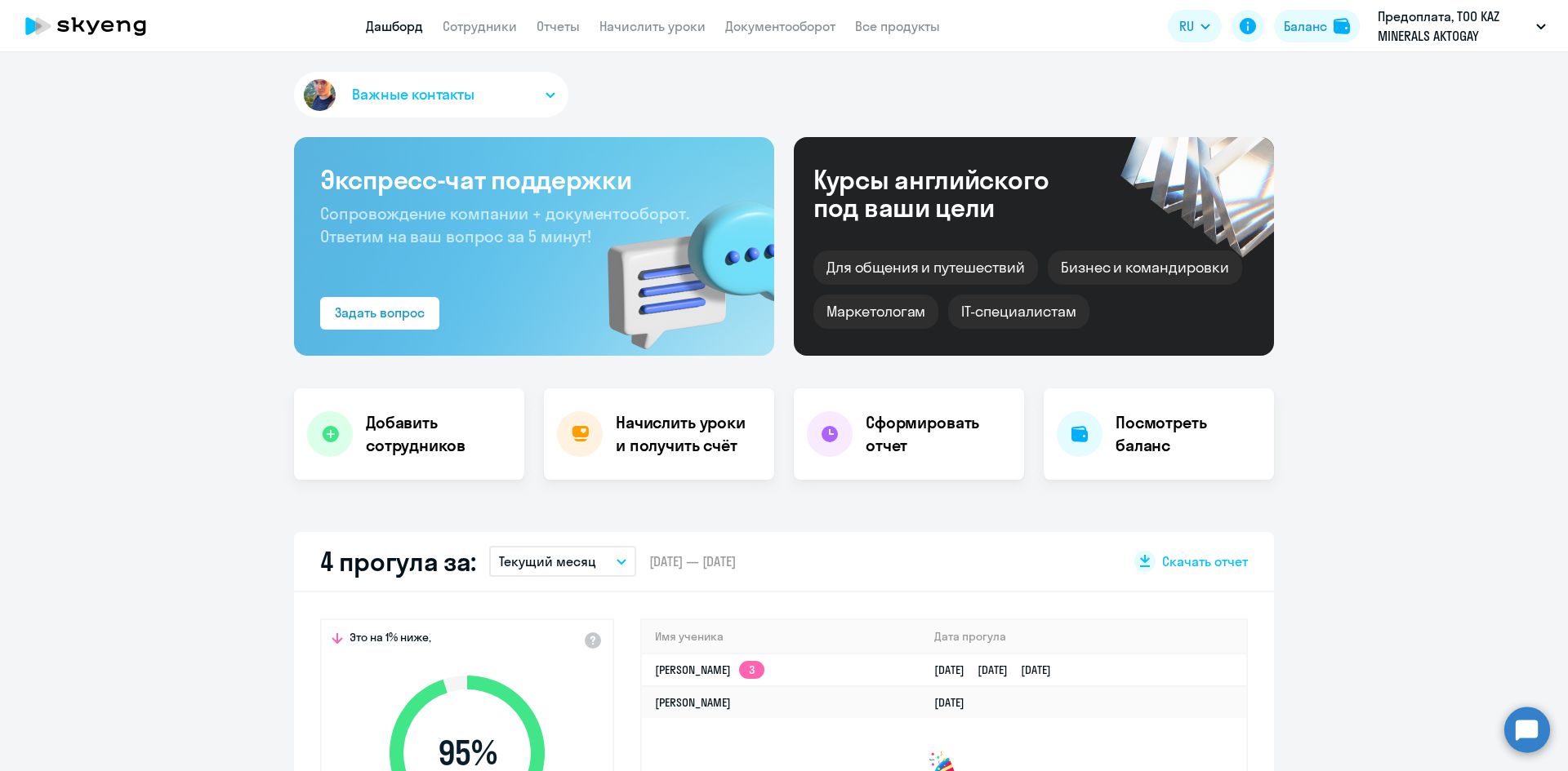
select select "30"
click at [1396, 483] on div "Важные контакты Экспресс-чат поддержки Сопровождение компании + документооборот…" at bounding box center [784, 412] width 1568 height 719
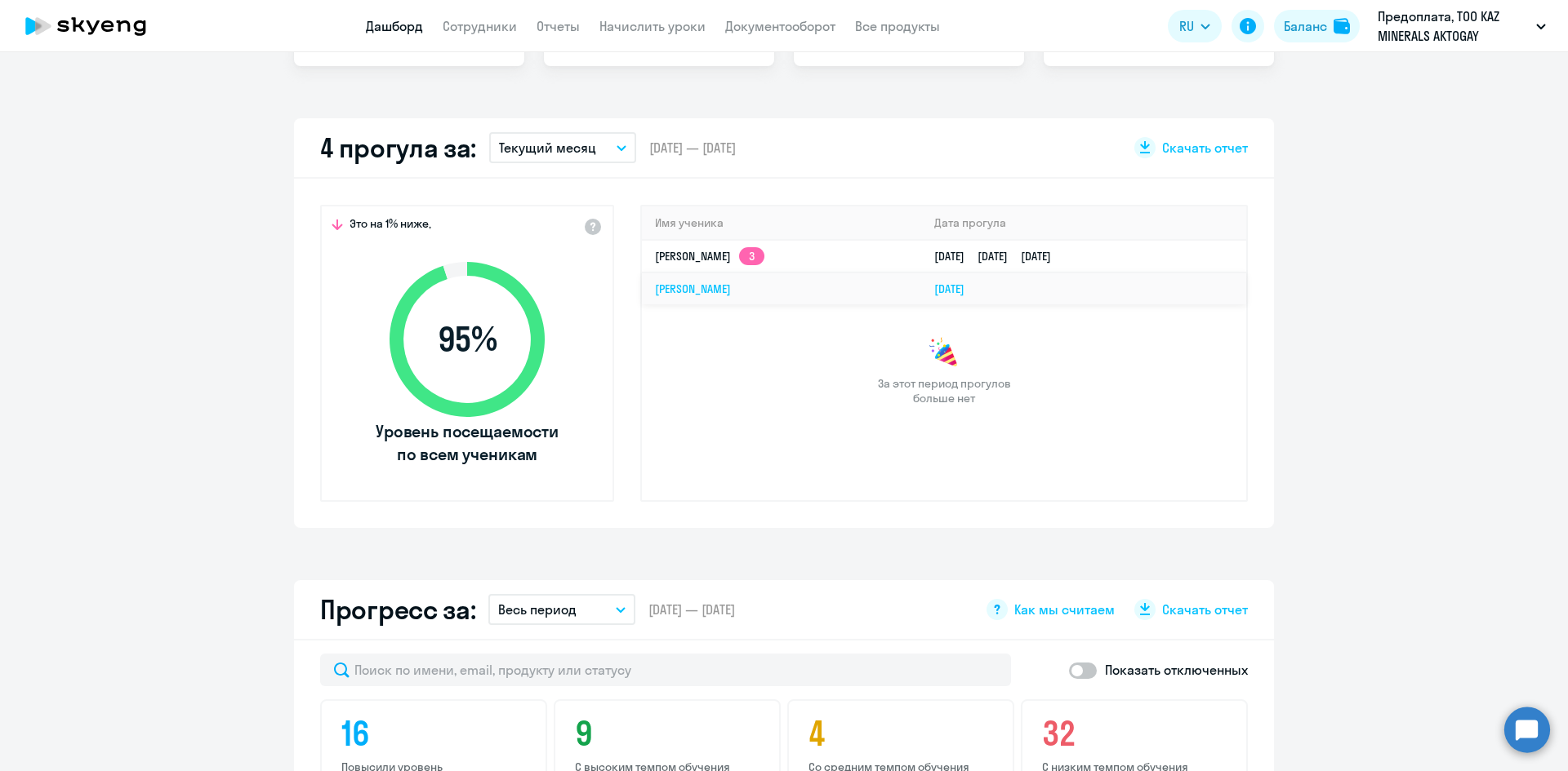
scroll to position [326, 0]
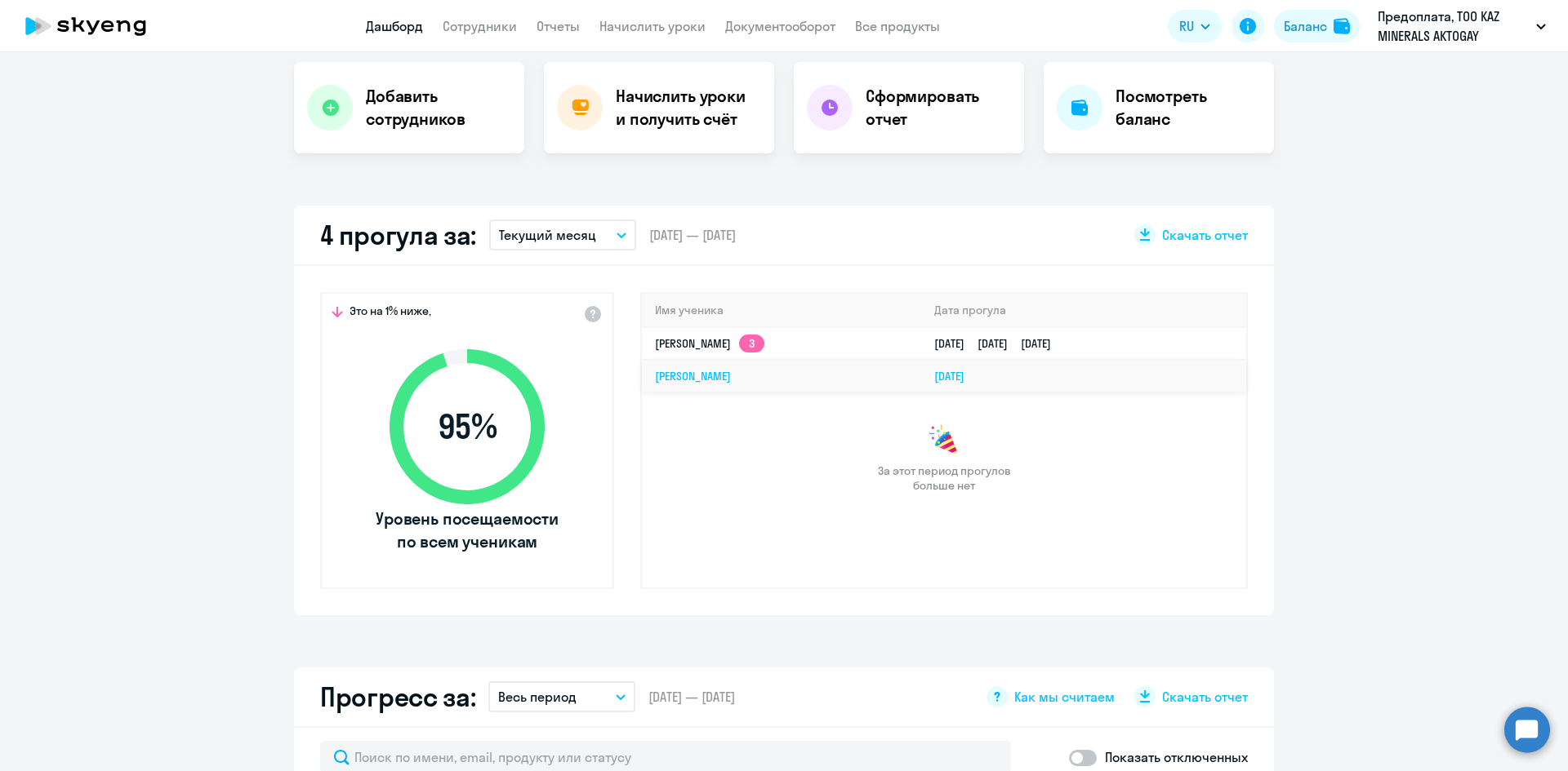
click at [716, 378] on link "[PERSON_NAME]" at bounding box center [693, 375] width 76 height 14
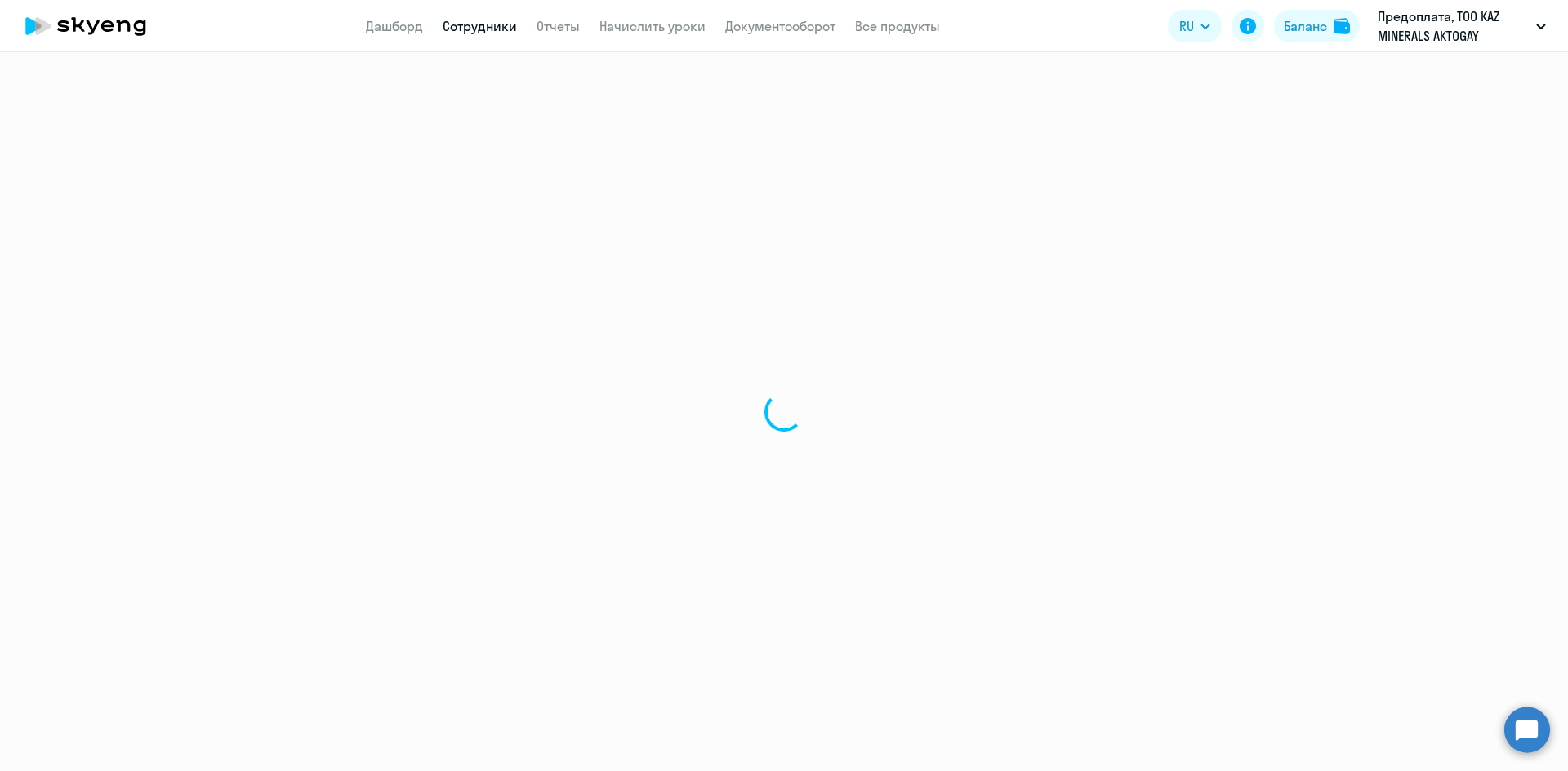
select select "english"
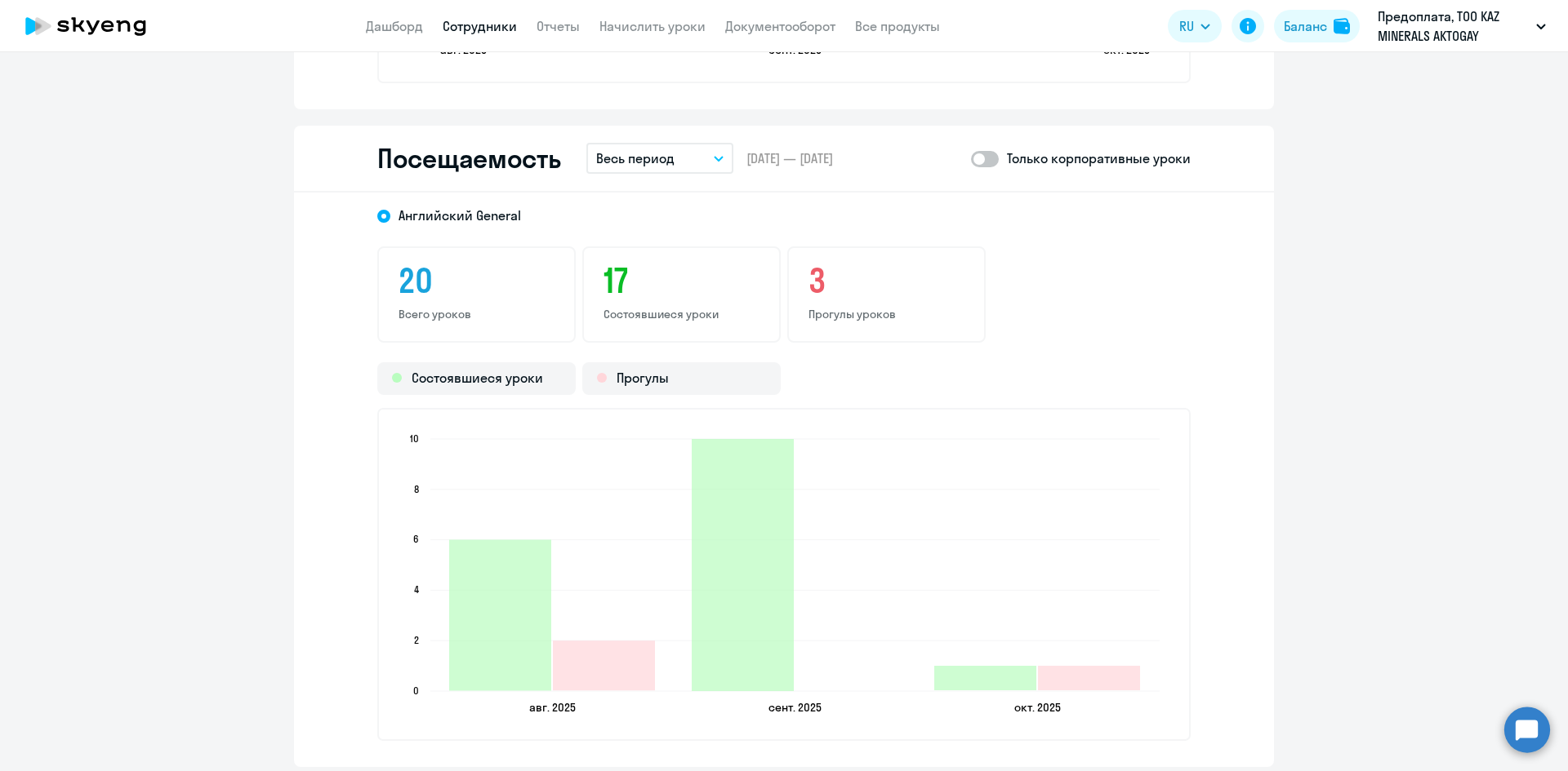
scroll to position [1877, 0]
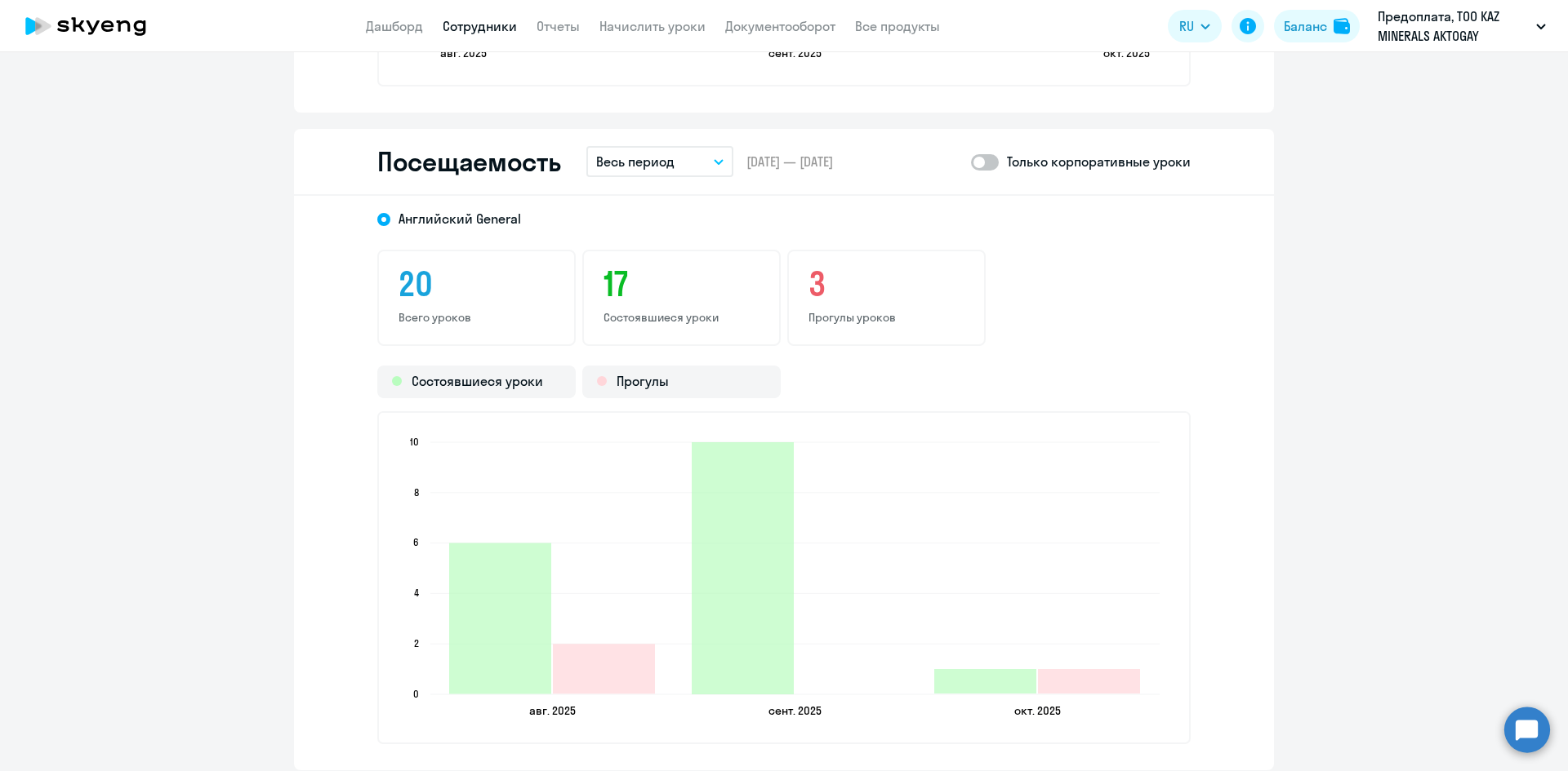
click at [714, 163] on icon "button" at bounding box center [719, 162] width 10 height 6
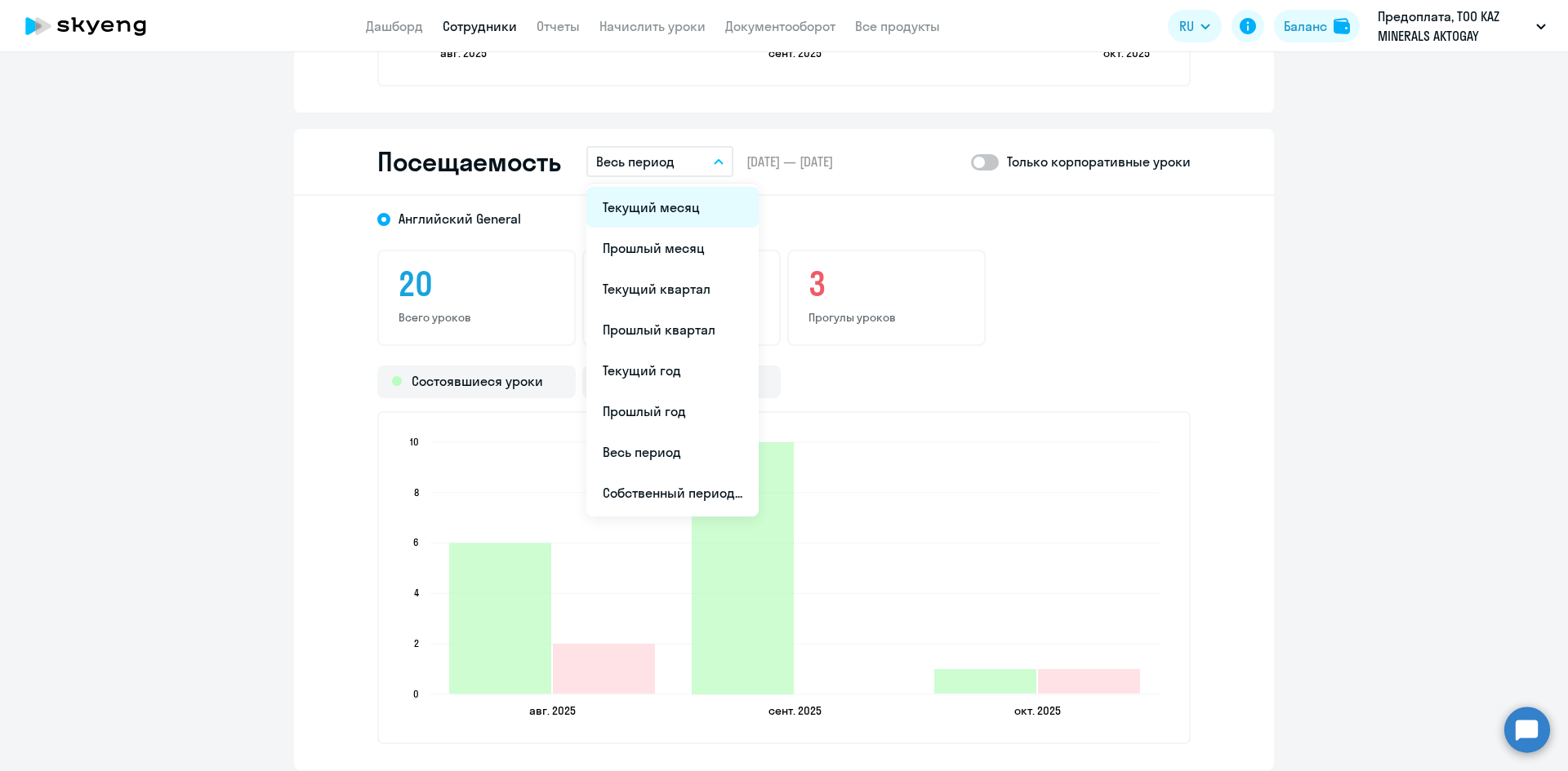
click at [677, 209] on li "Текущий месяц" at bounding box center [673, 208] width 172 height 40
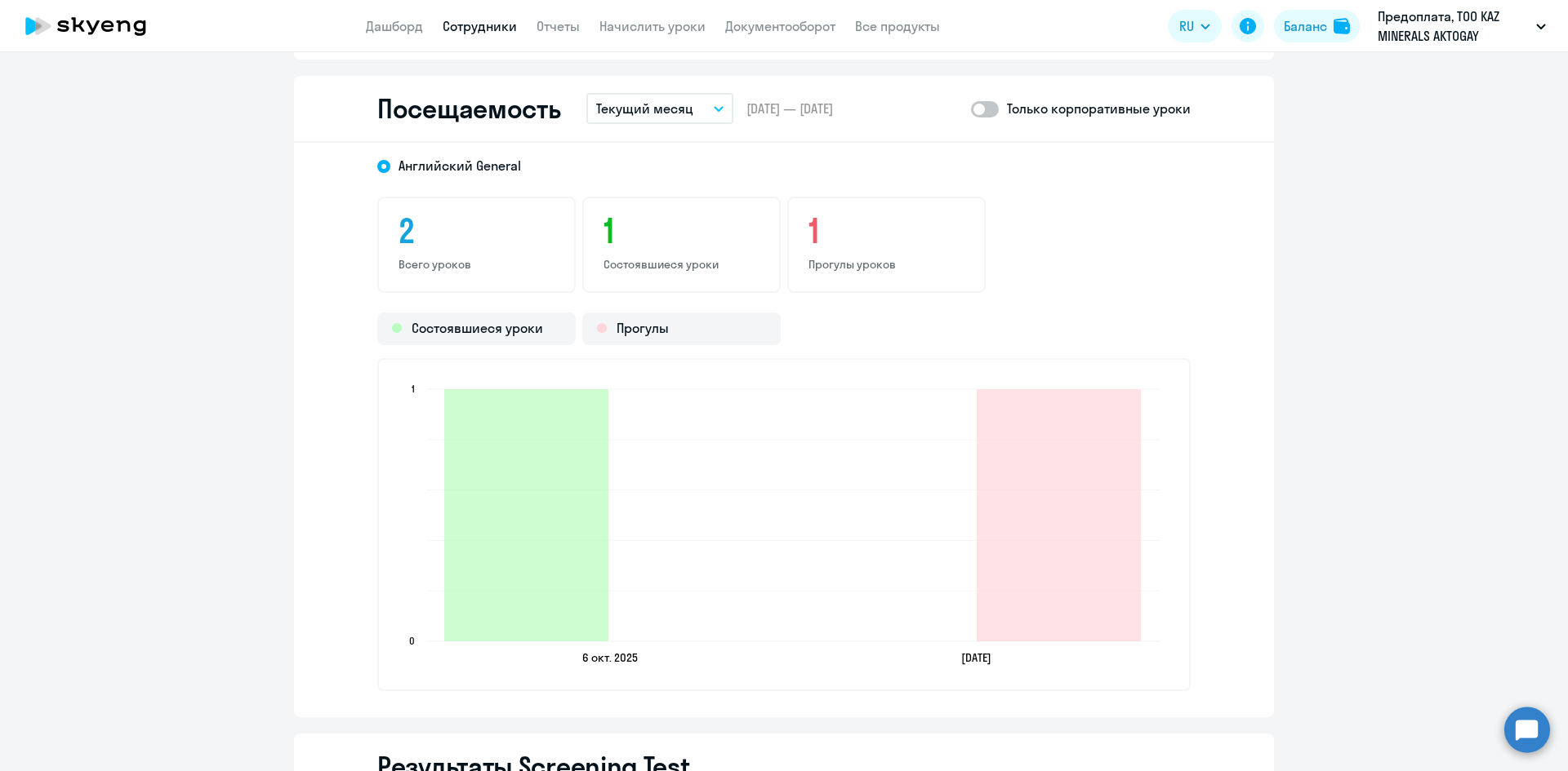
scroll to position [1959, 0]
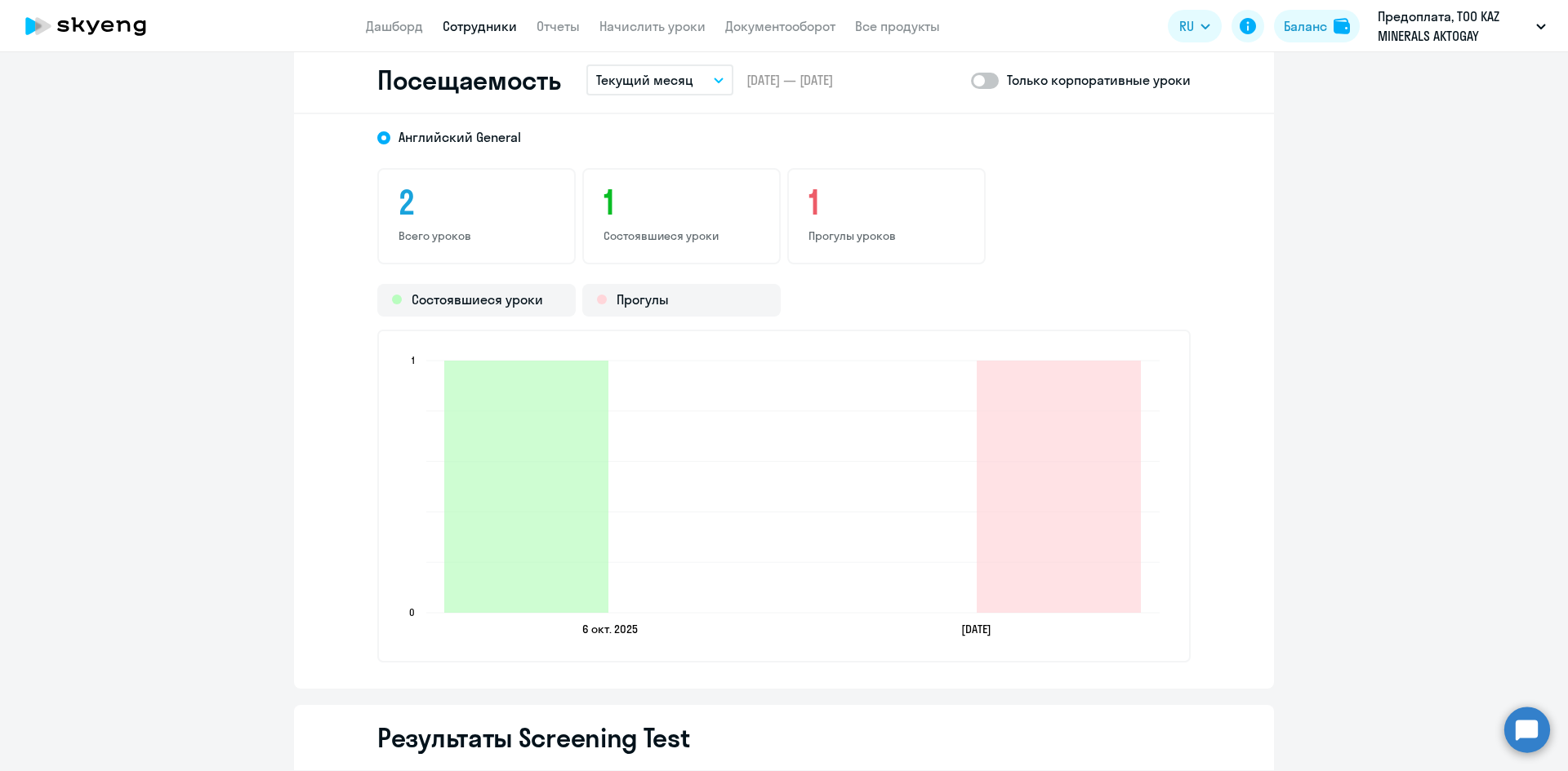
click at [977, 84] on span at bounding box center [984, 80] width 28 height 16
click at [971, 81] on input "checkbox" at bounding box center [970, 80] width 1 height 1
checkbox input "true"
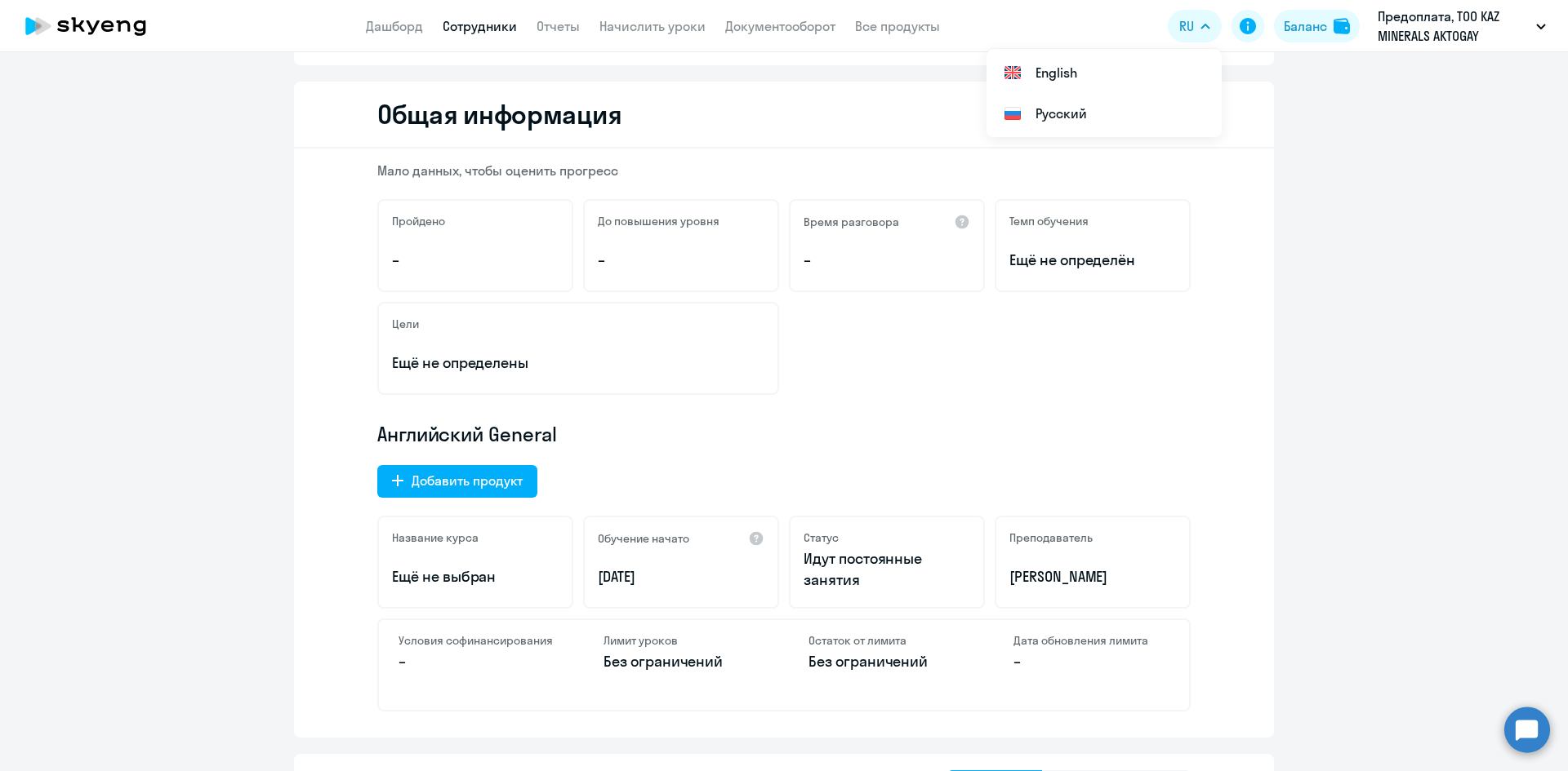
scroll to position [0, 0]
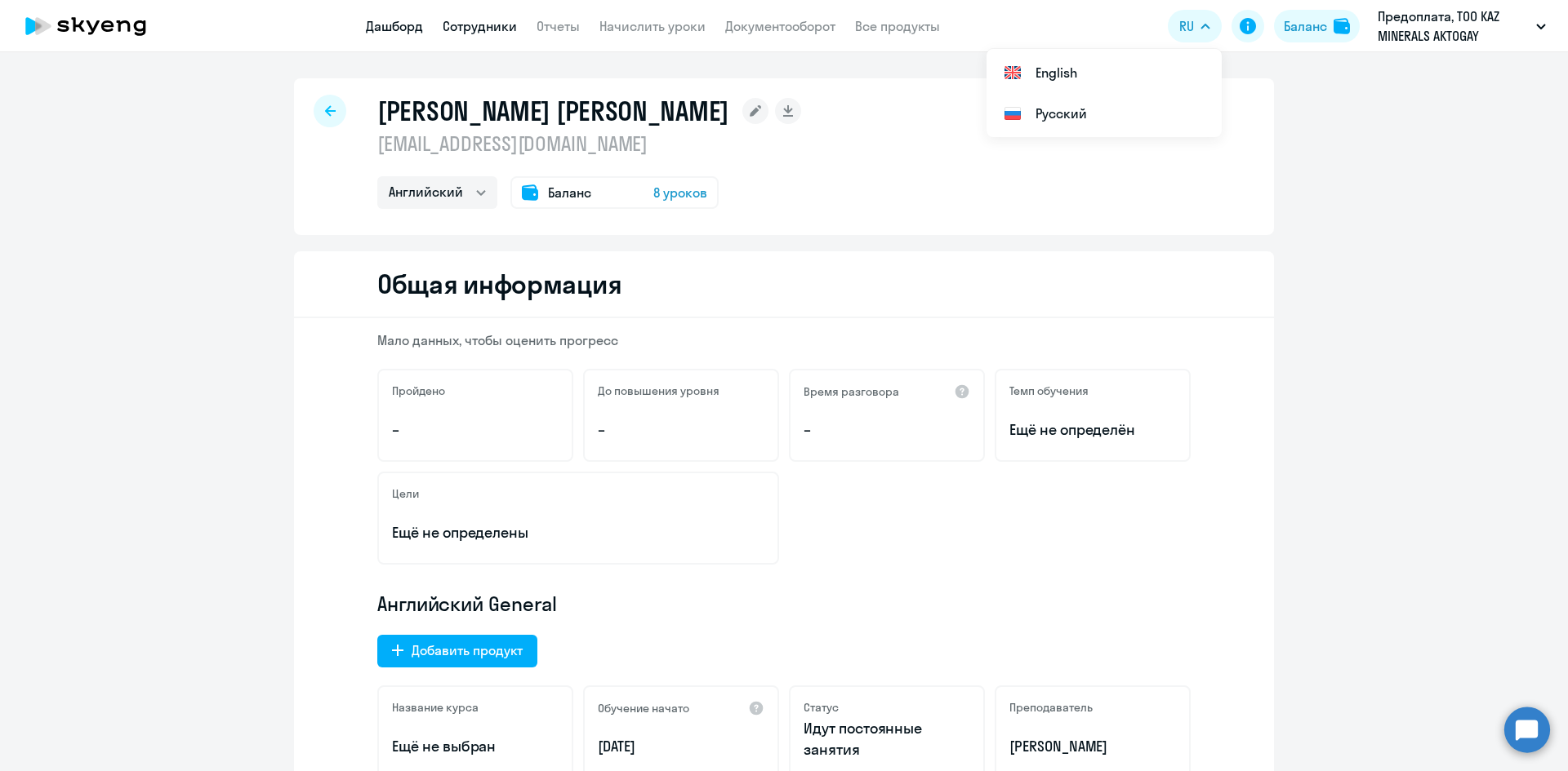
click at [390, 29] on link "Дашборд" at bounding box center [394, 25] width 57 height 16
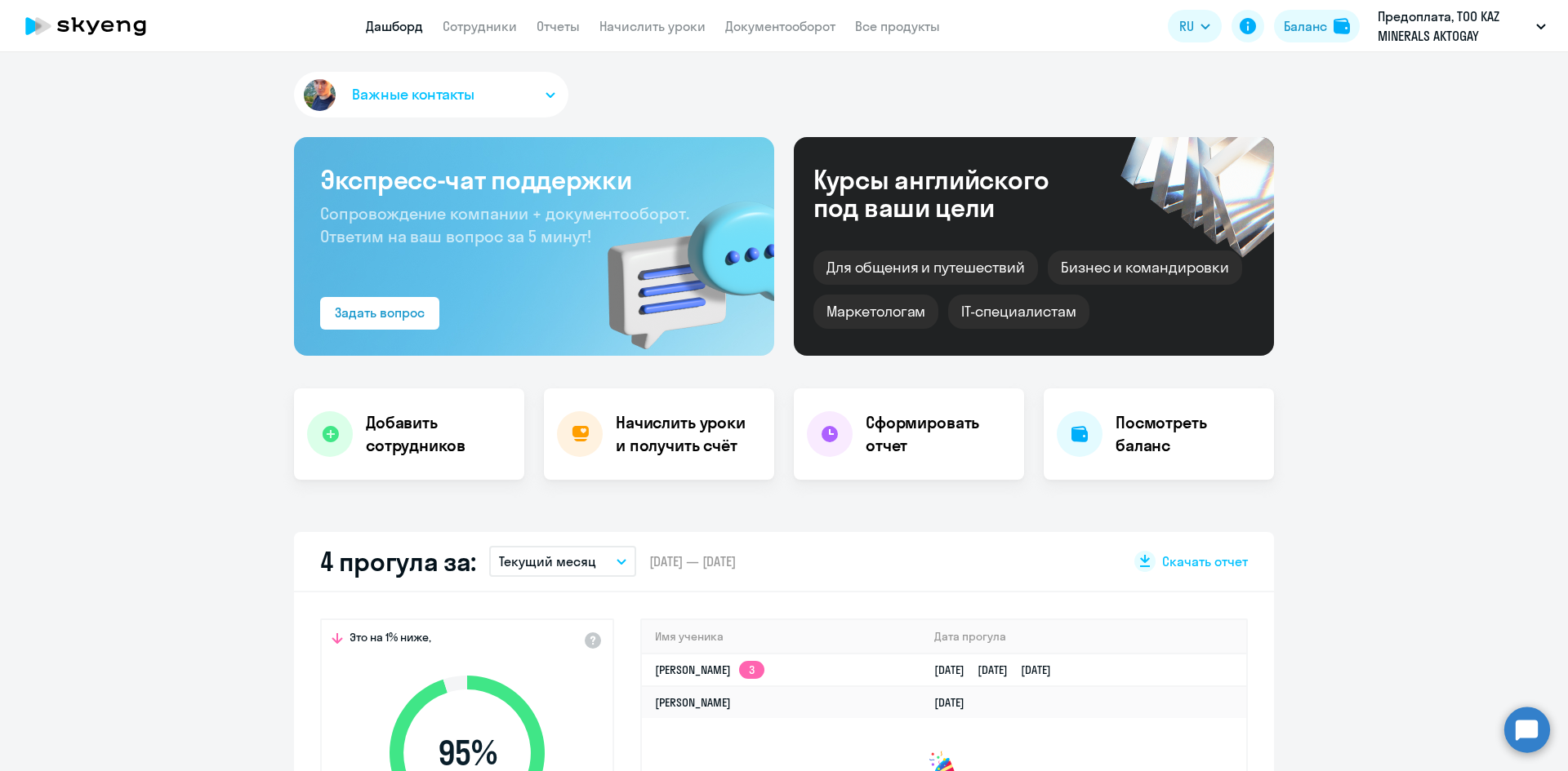
select select "30"
